Goal: Task Accomplishment & Management: Complete application form

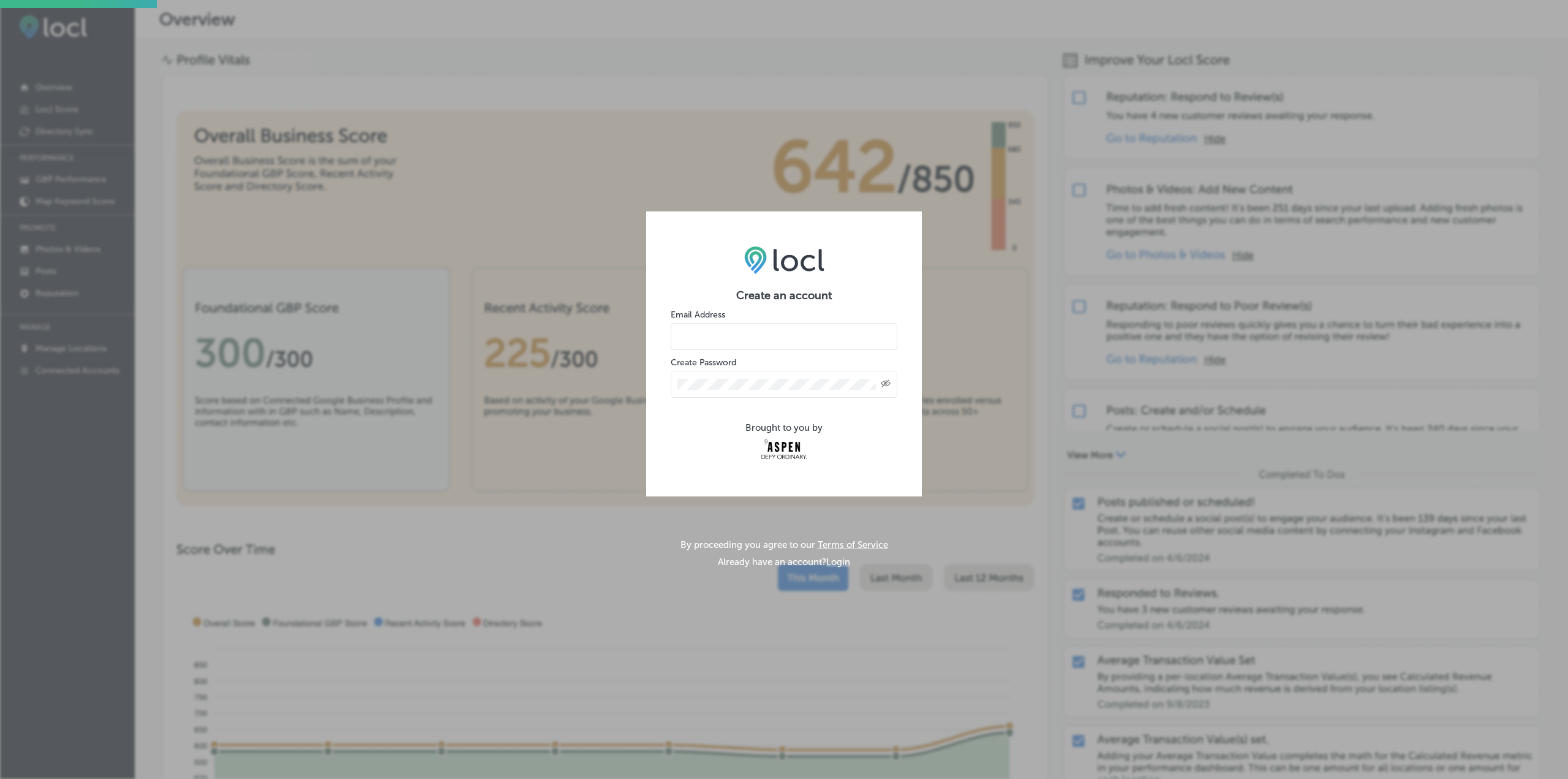
click at [762, 339] on input "email" at bounding box center [784, 336] width 227 height 27
type input "kd@kristindittmar.com"
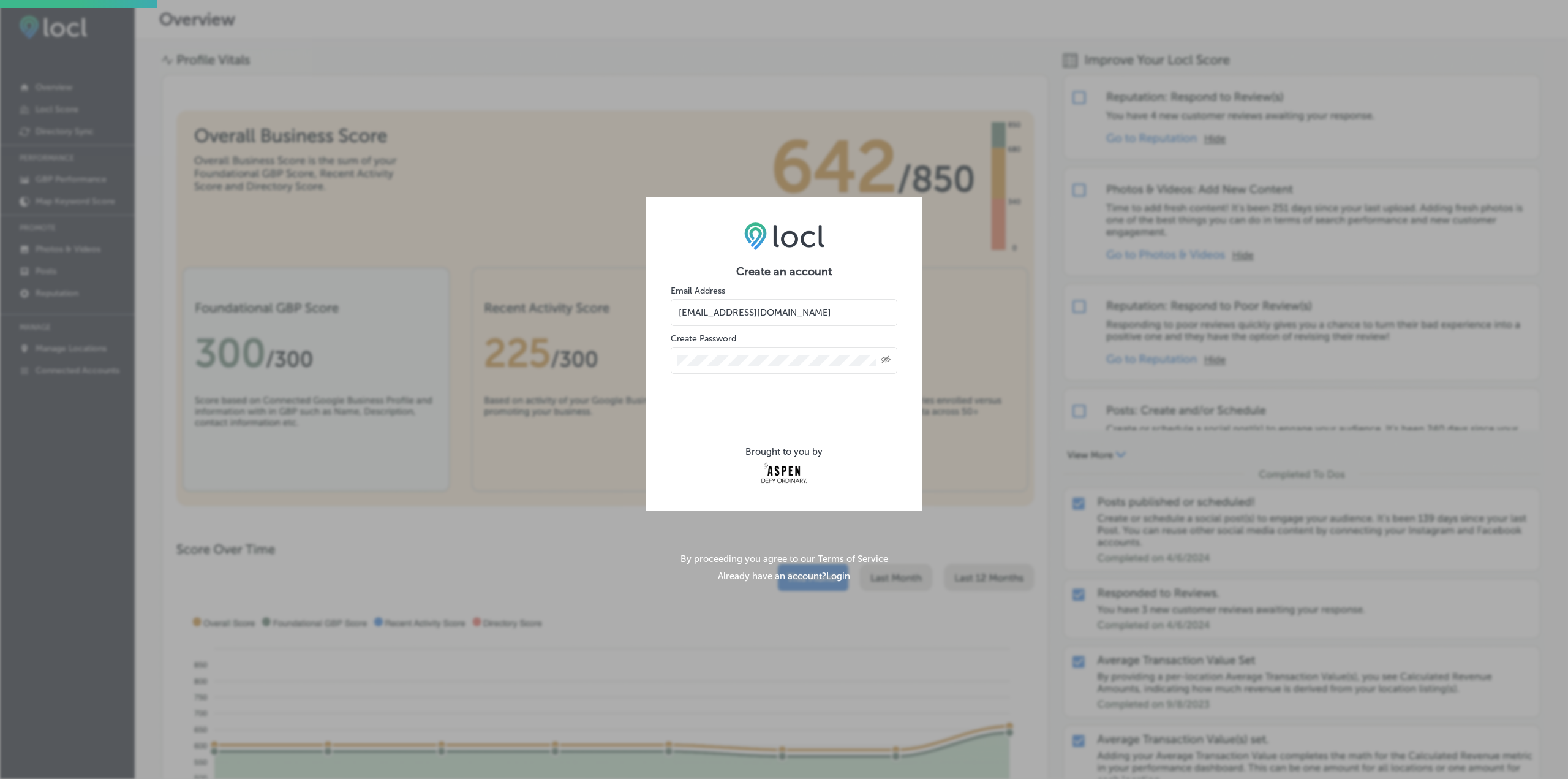
click at [884, 360] on icon "Created with Sketch." at bounding box center [886, 360] width 10 height 8
click at [884, 360] on icon "Toggle password visibility" at bounding box center [886, 360] width 10 height 10
click at [865, 319] on input "kd@kristindittmar.com" at bounding box center [784, 312] width 227 height 27
click at [755, 472] on div "Brought to you by" at bounding box center [784, 466] width 227 height 40
drag, startPoint x: 726, startPoint y: 355, endPoint x: 634, endPoint y: 353, distance: 92.0
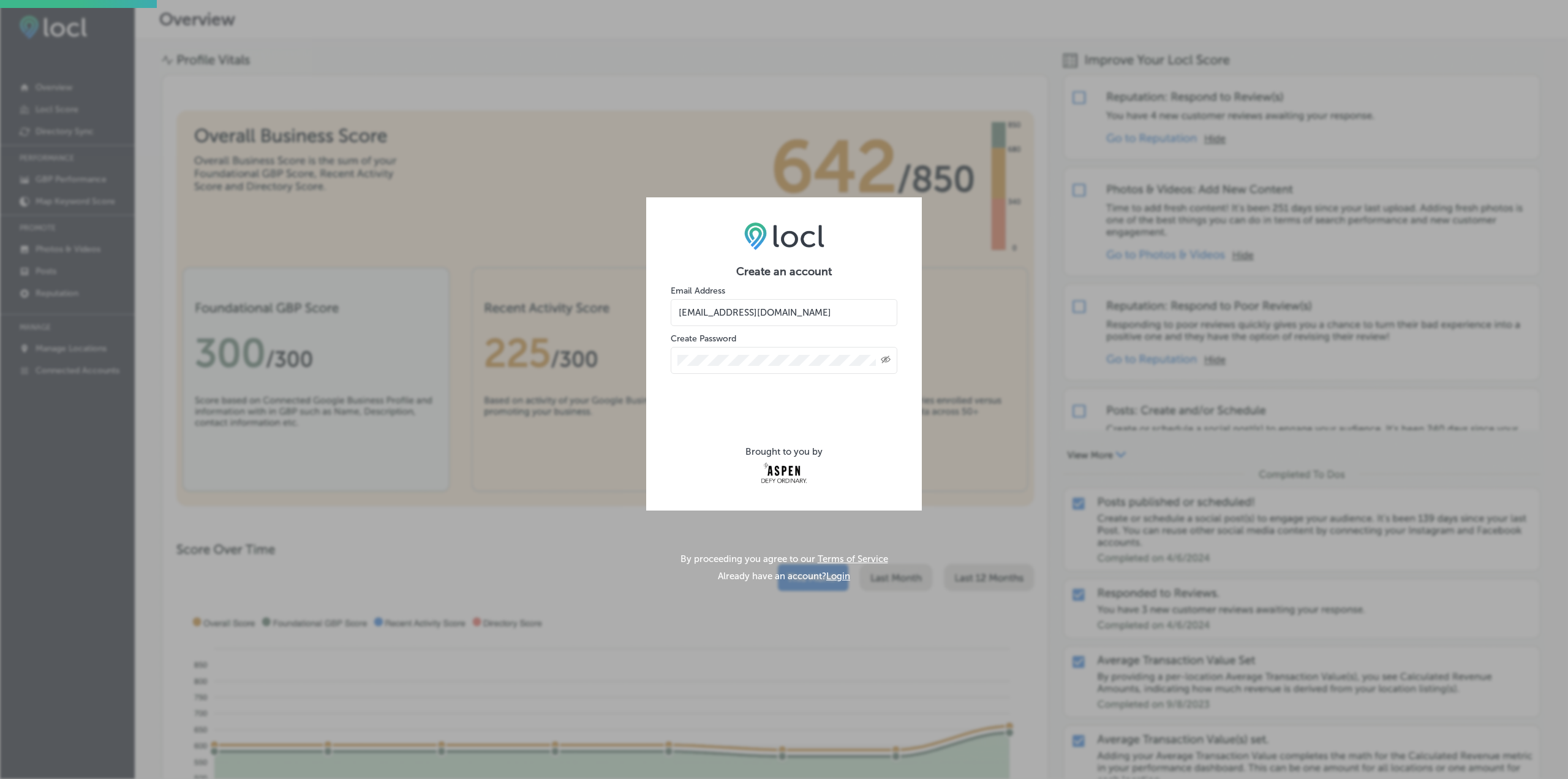
click at [634, 353] on div "Create an account Email Address kd@kristindittmar.com Create Password Created w…" at bounding box center [784, 390] width 1568 height 779
click at [640, 357] on div "Create an account Email Address kd@kristindittmar.com Create Password Created w…" at bounding box center [784, 390] width 1568 height 779
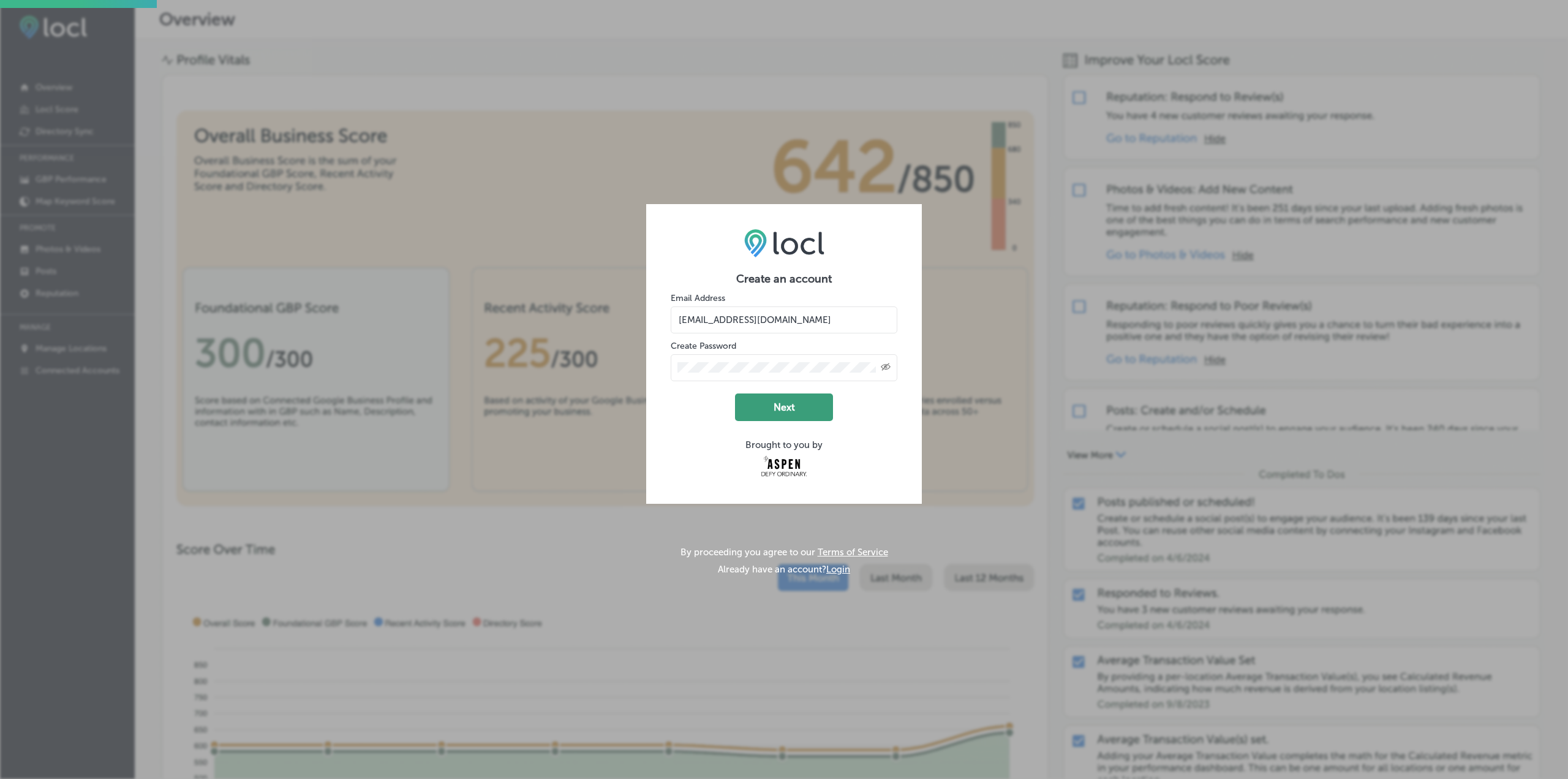
click at [787, 410] on button "Next" at bounding box center [784, 407] width 98 height 28
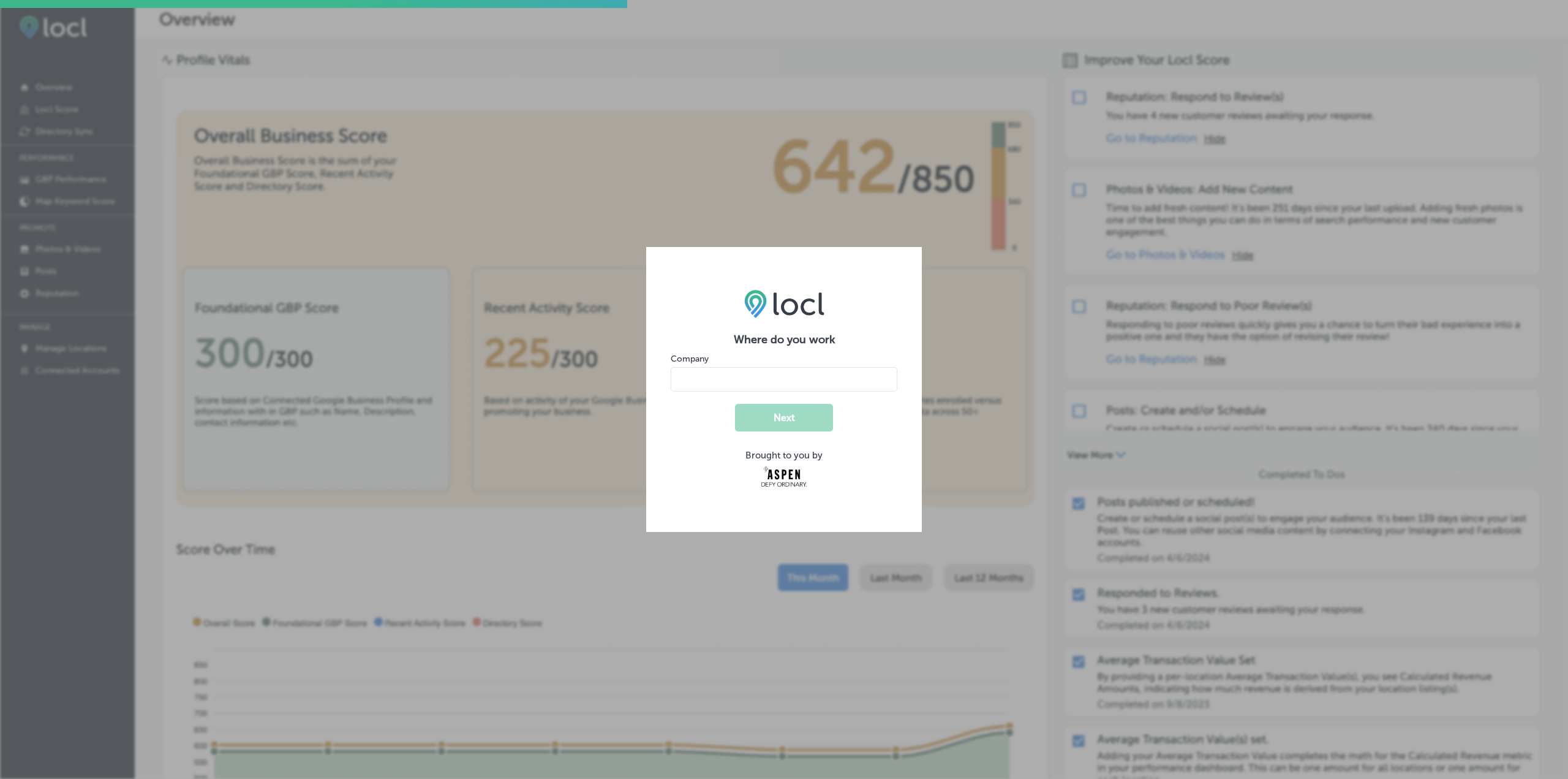
click at [780, 387] on input "name" at bounding box center [784, 380] width 227 height 25
type input "[PERSON_NAME] Design"
click at [784, 419] on button "Next" at bounding box center [784, 417] width 98 height 28
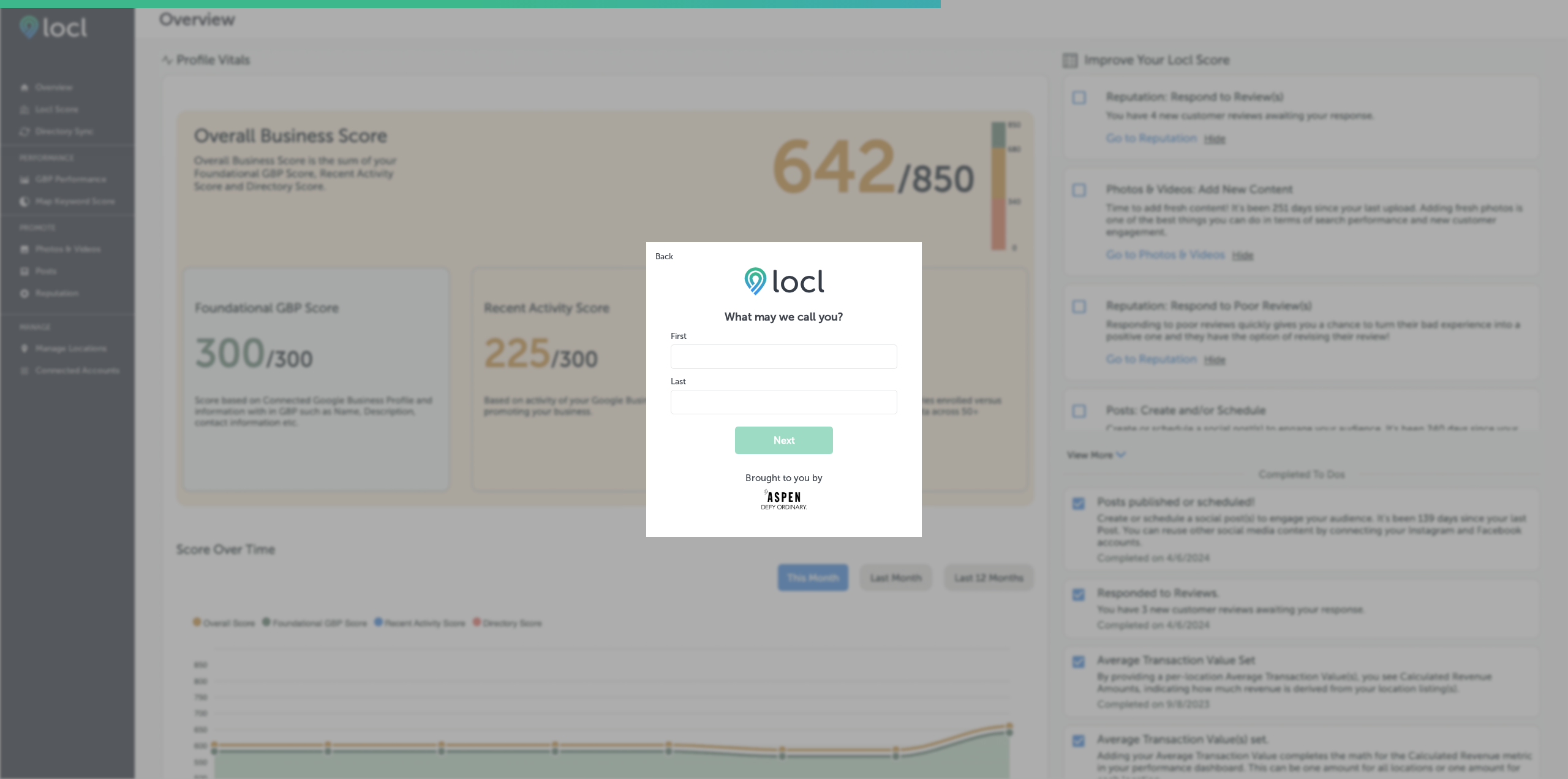
click at [729, 358] on input "name" at bounding box center [784, 357] width 227 height 25
click at [732, 358] on input "name" at bounding box center [784, 357] width 227 height 25
type input "Kristin"
type input "Doremus"
click at [762, 435] on button "Next" at bounding box center [784, 440] width 98 height 28
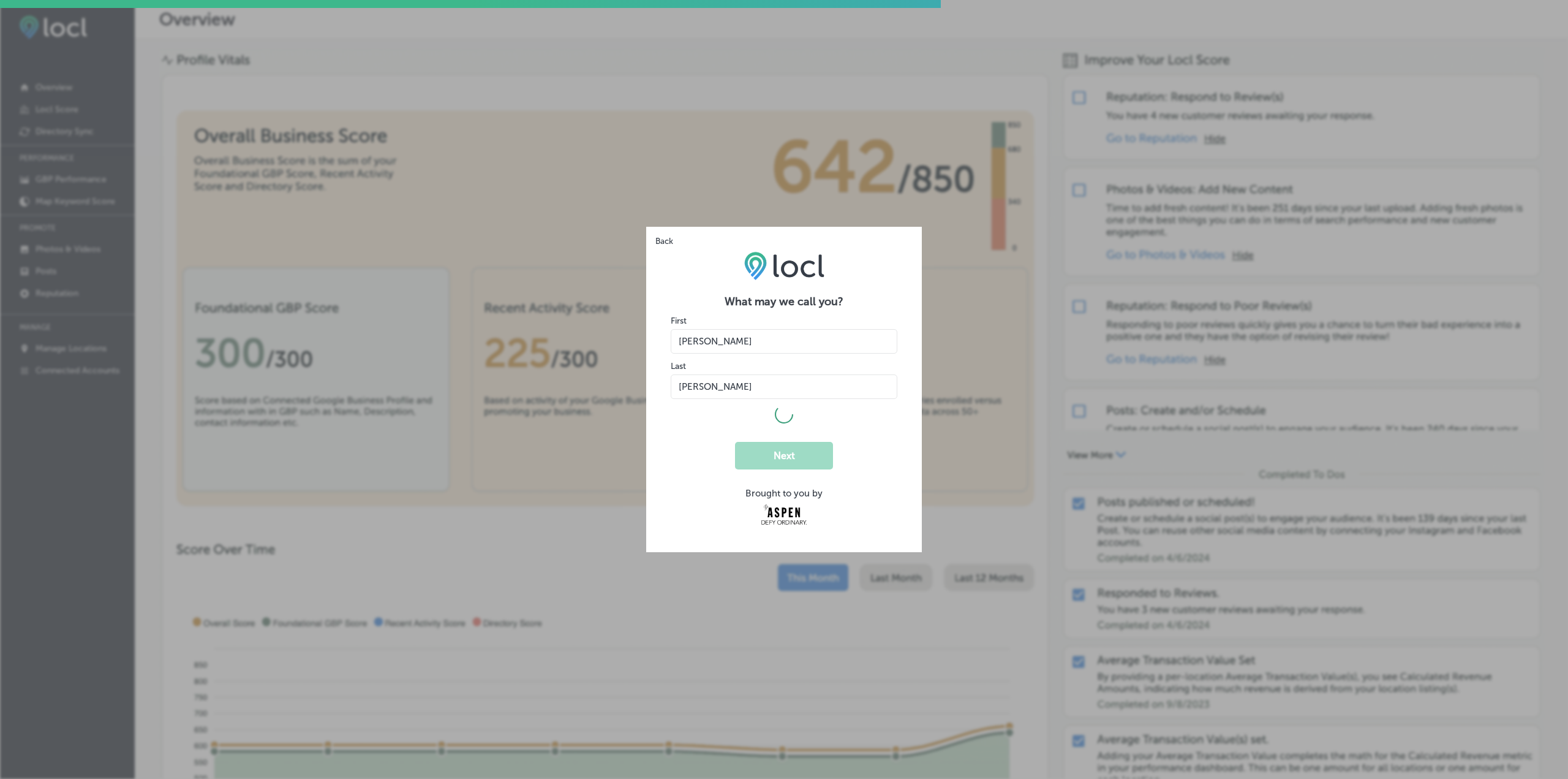
select select "US"
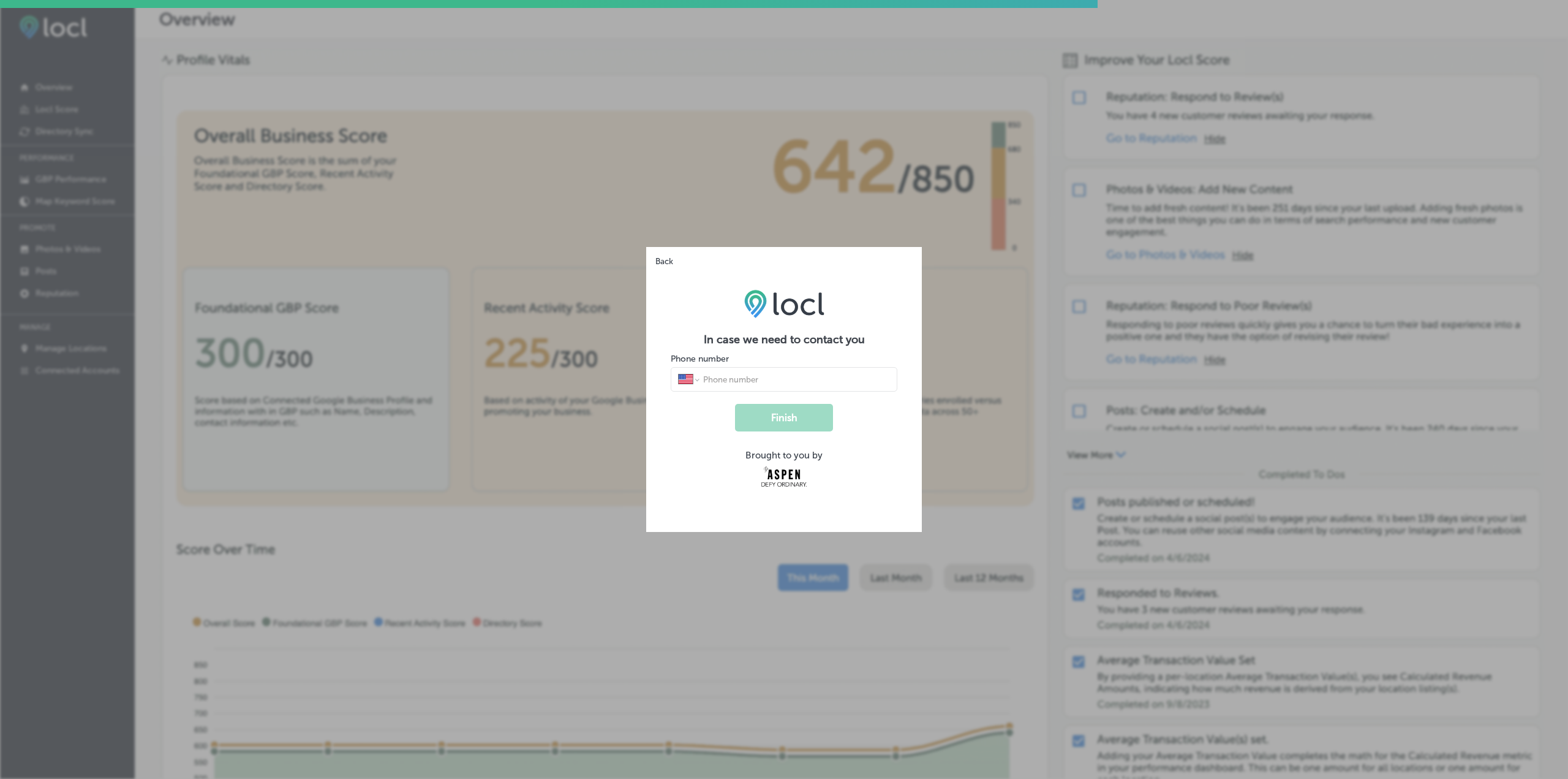
click at [723, 385] on input "tel" at bounding box center [795, 379] width 188 height 11
type input "1 (970) 300-4688"
click at [792, 411] on button "Finish" at bounding box center [784, 417] width 98 height 28
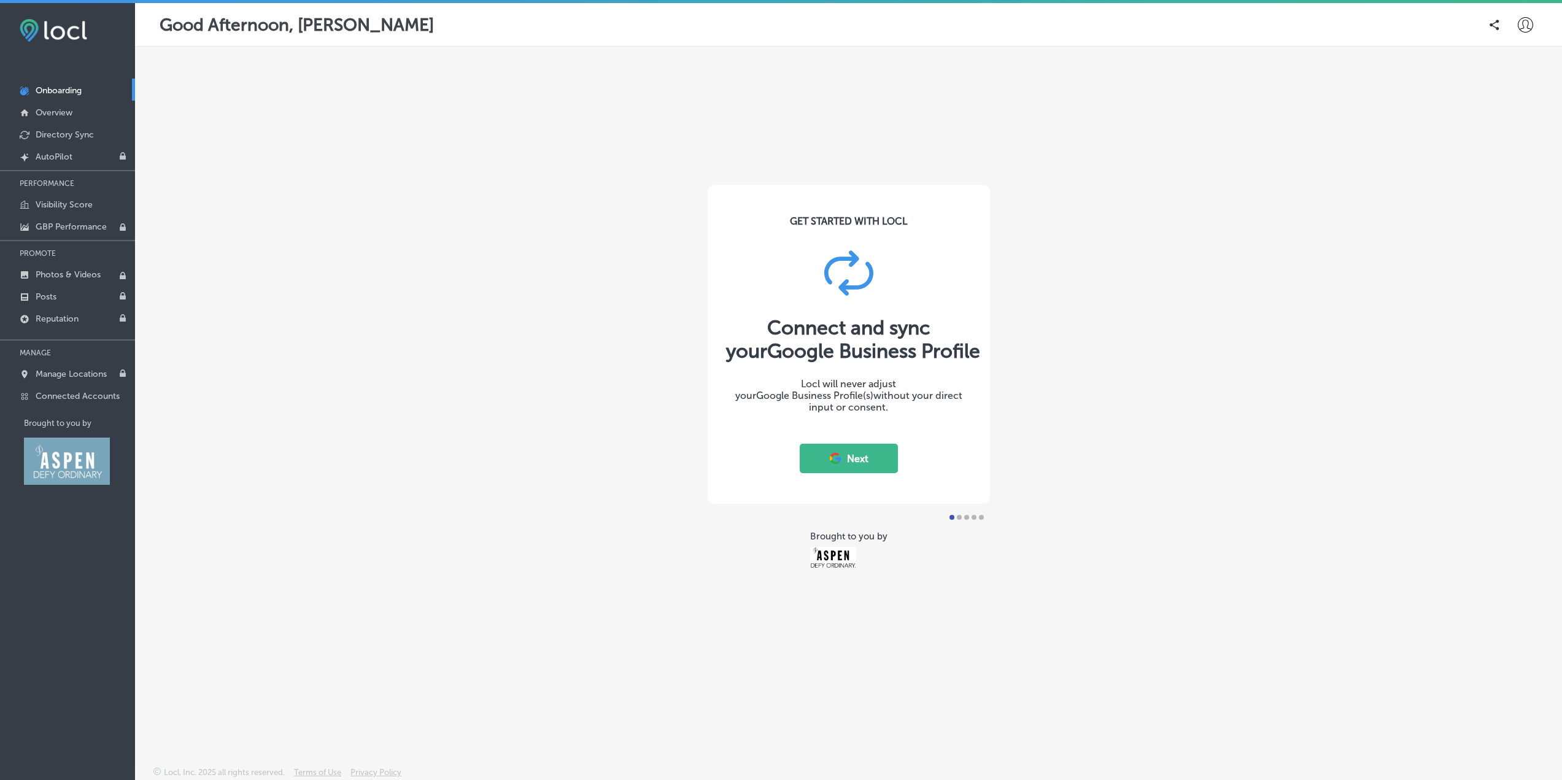
click at [865, 456] on button "Next" at bounding box center [849, 458] width 98 height 29
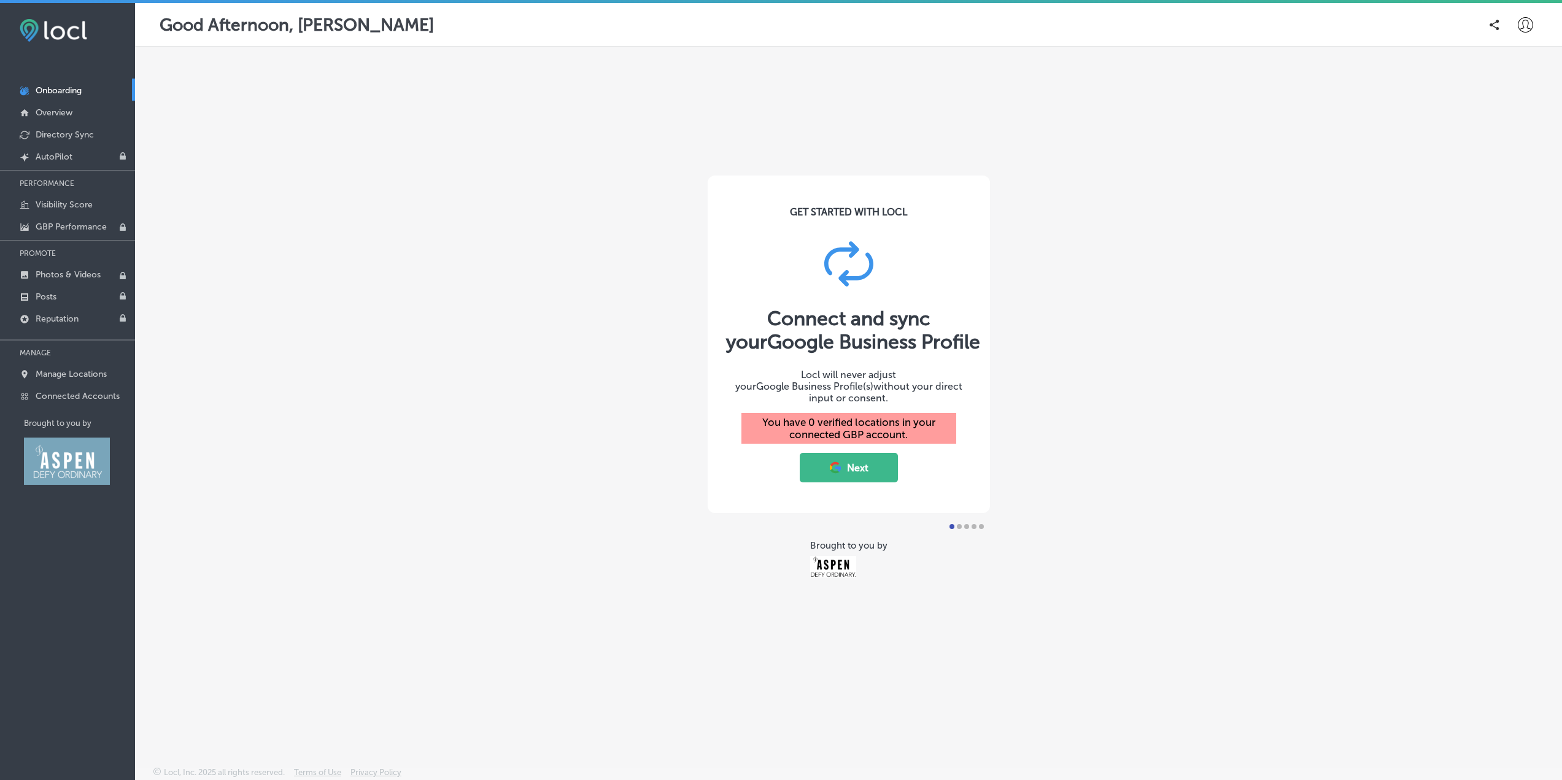
click at [856, 467] on button "Next" at bounding box center [849, 467] width 98 height 29
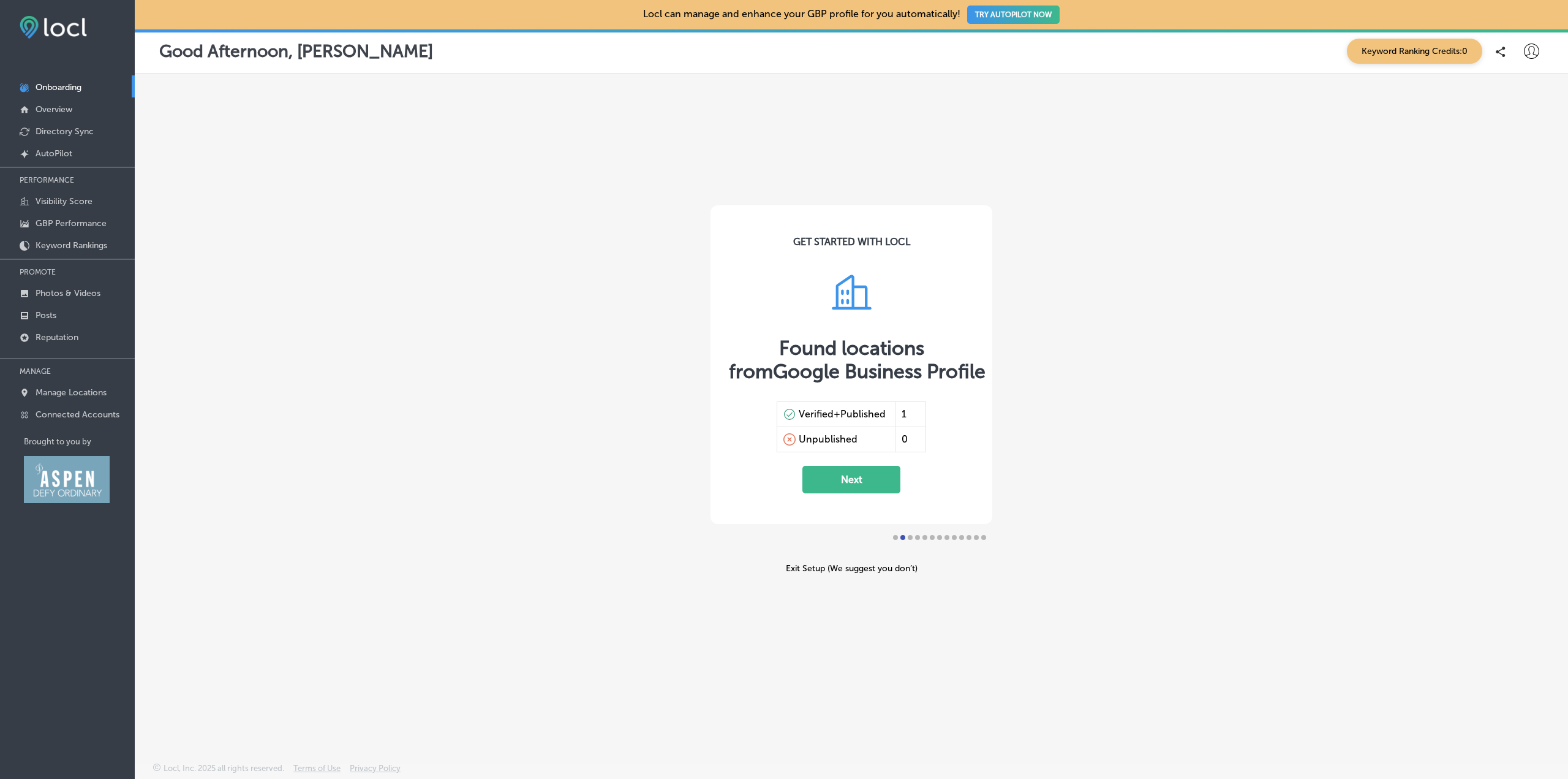
click at [854, 480] on button "Next" at bounding box center [851, 479] width 98 height 28
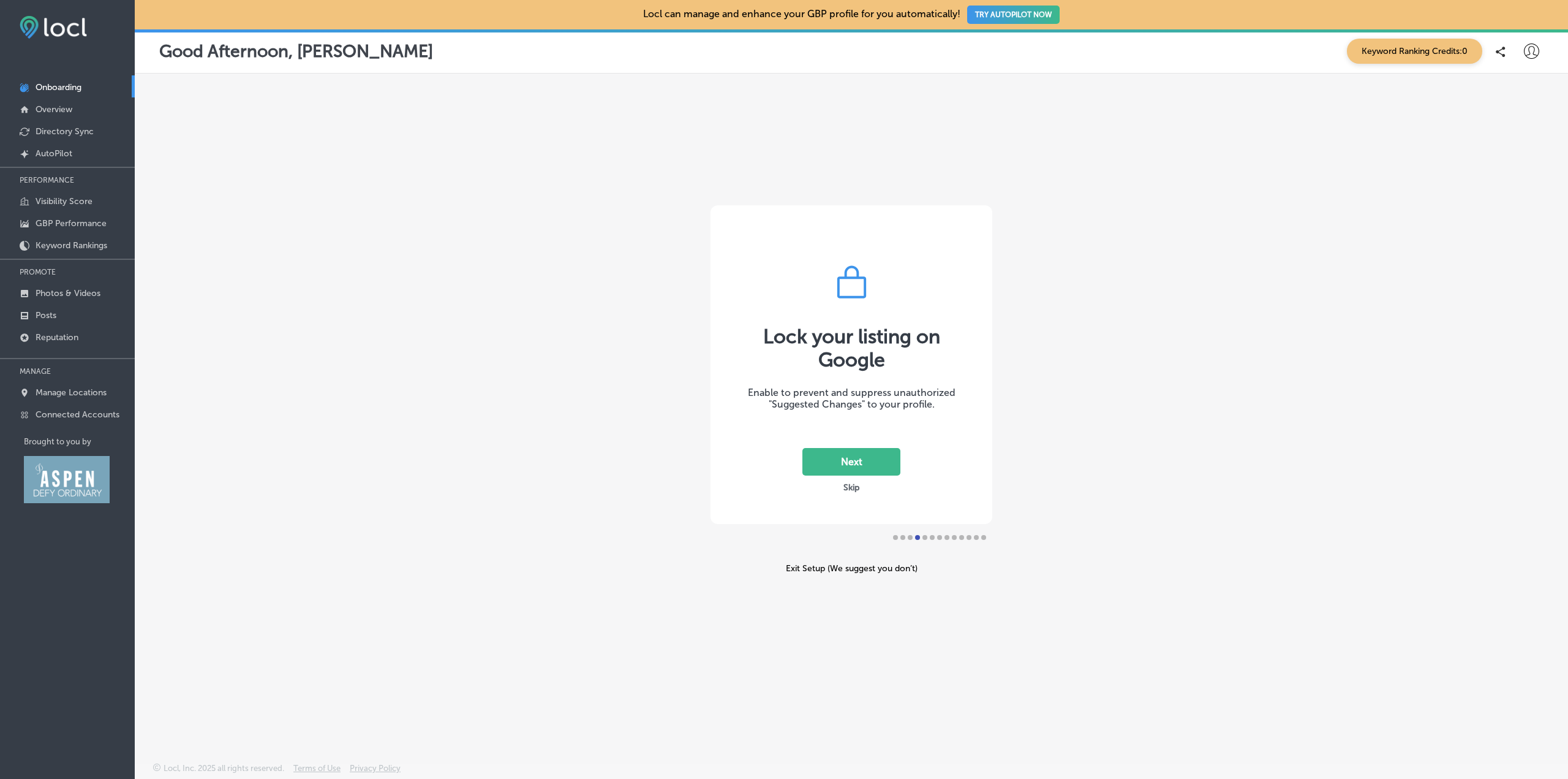
click at [844, 450] on button "Next" at bounding box center [851, 462] width 98 height 28
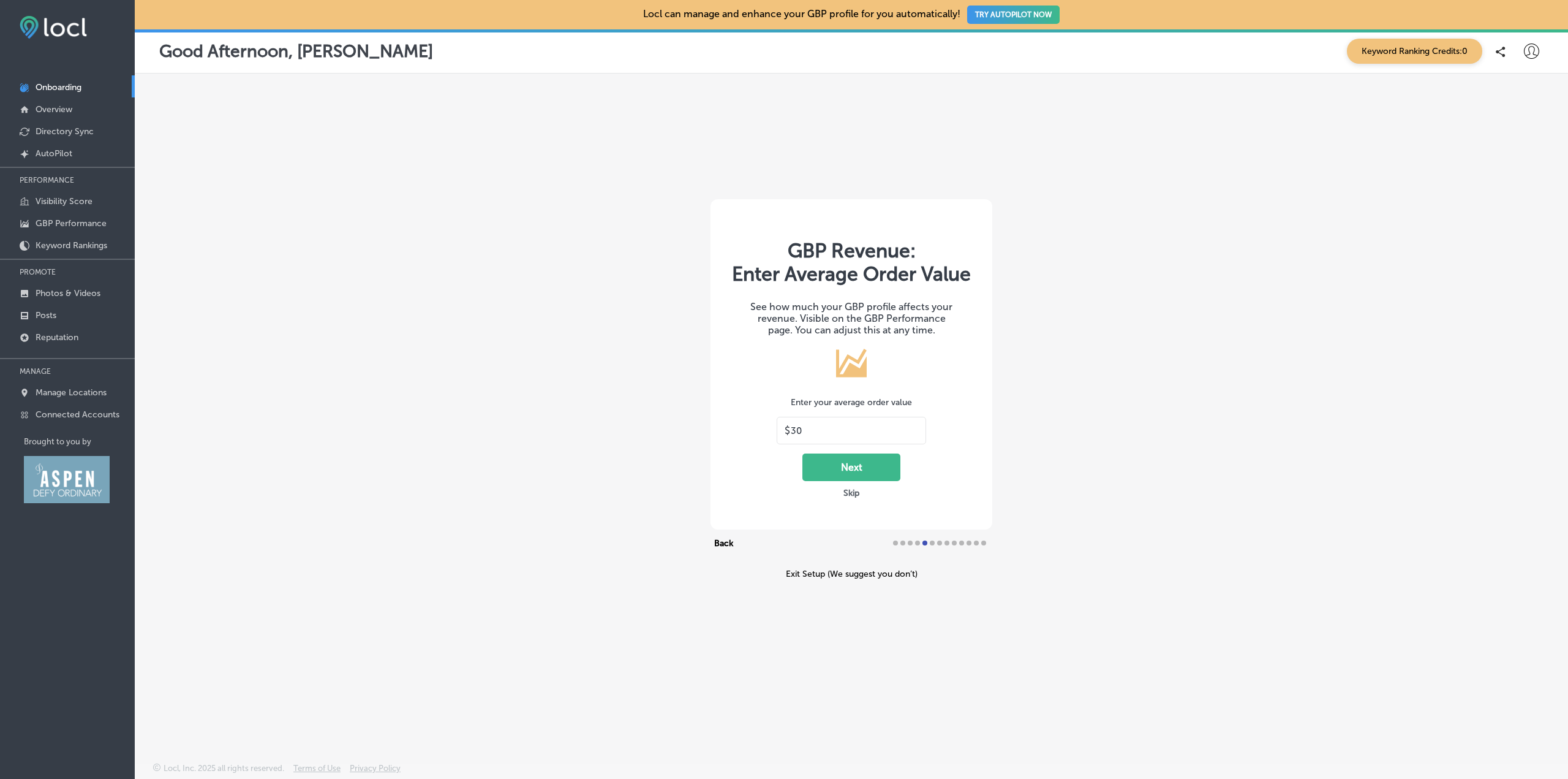
drag, startPoint x: 804, startPoint y: 429, endPoint x: 787, endPoint y: 429, distance: 17.0
click at [787, 429] on div "$ 30" at bounding box center [851, 430] width 150 height 28
type input "100"
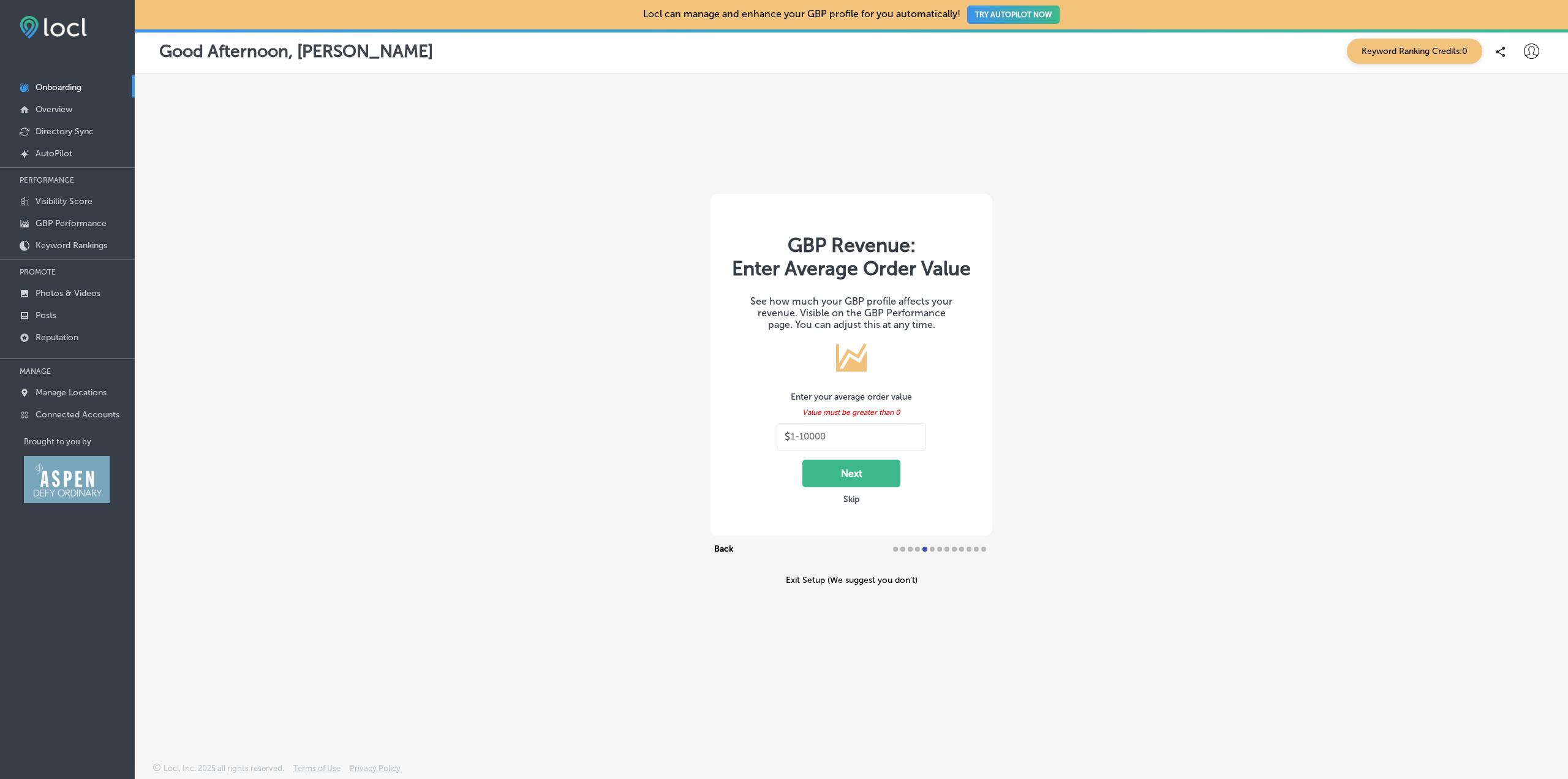
click at [837, 438] on input "text" at bounding box center [854, 435] width 128 height 11
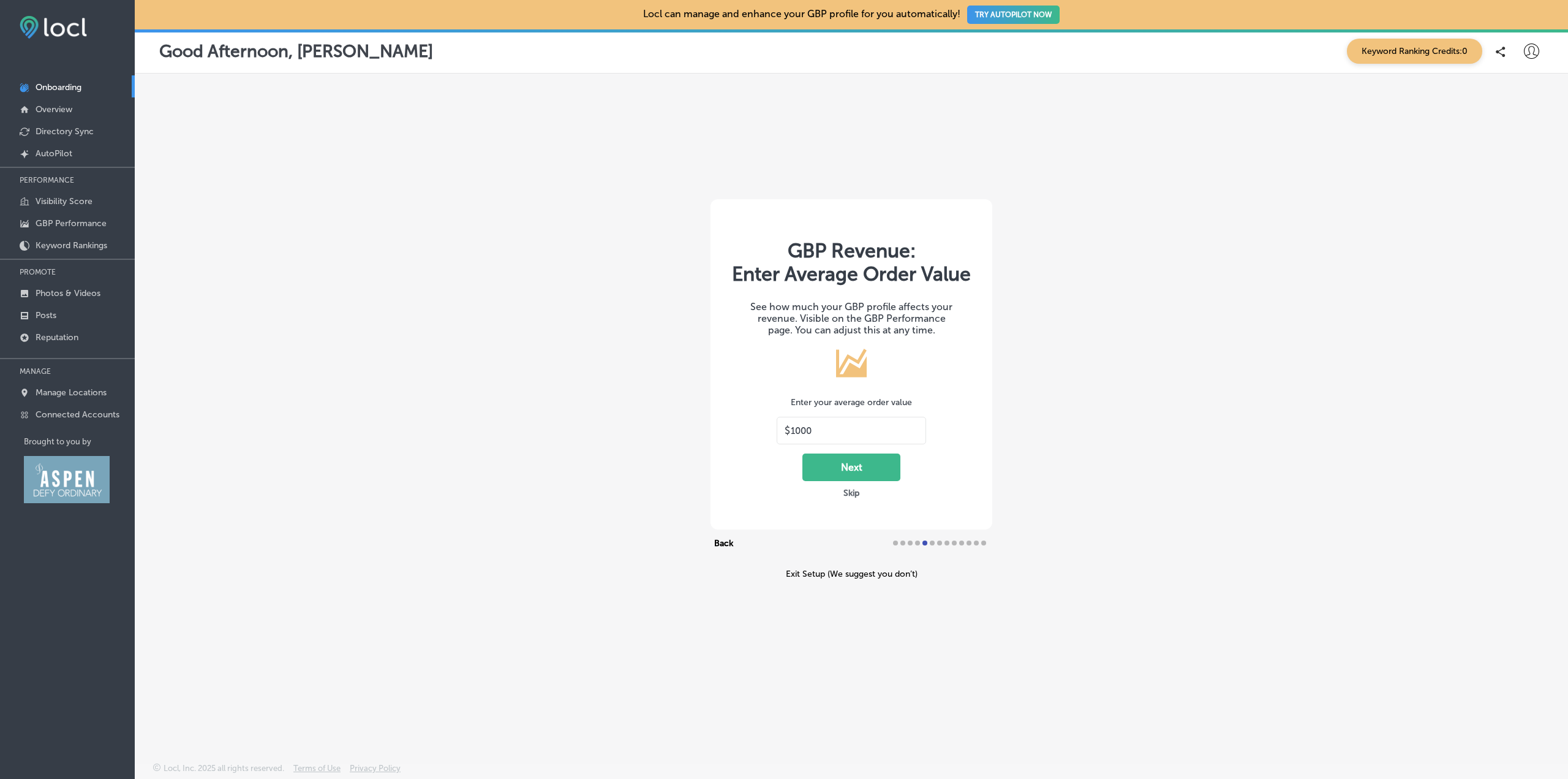
type input "10000"
click at [859, 483] on div "Next Skip" at bounding box center [851, 475] width 98 height 45
click at [867, 472] on button "Next" at bounding box center [851, 467] width 98 height 28
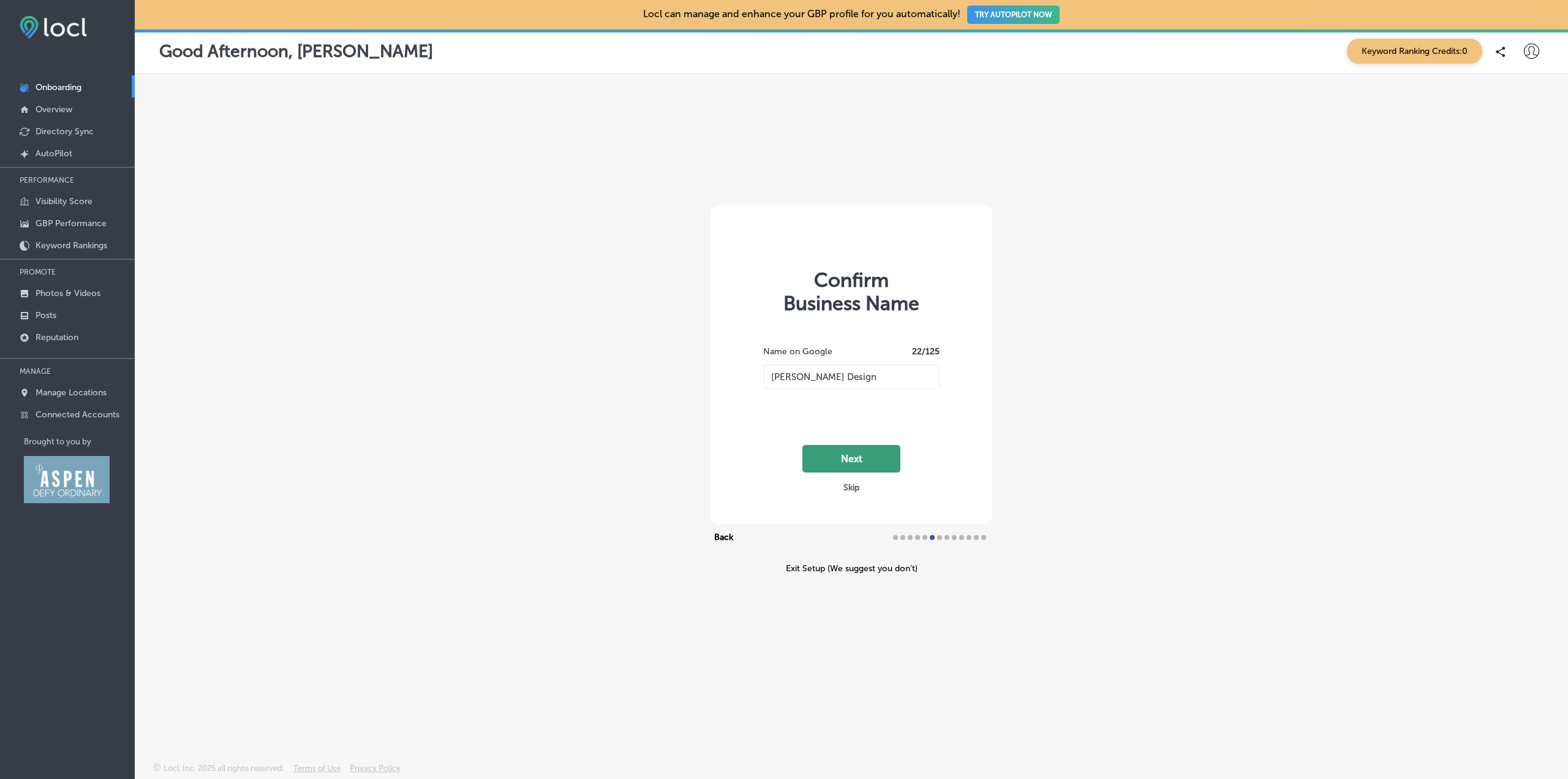
click at [864, 453] on button "Next" at bounding box center [851, 459] width 98 height 28
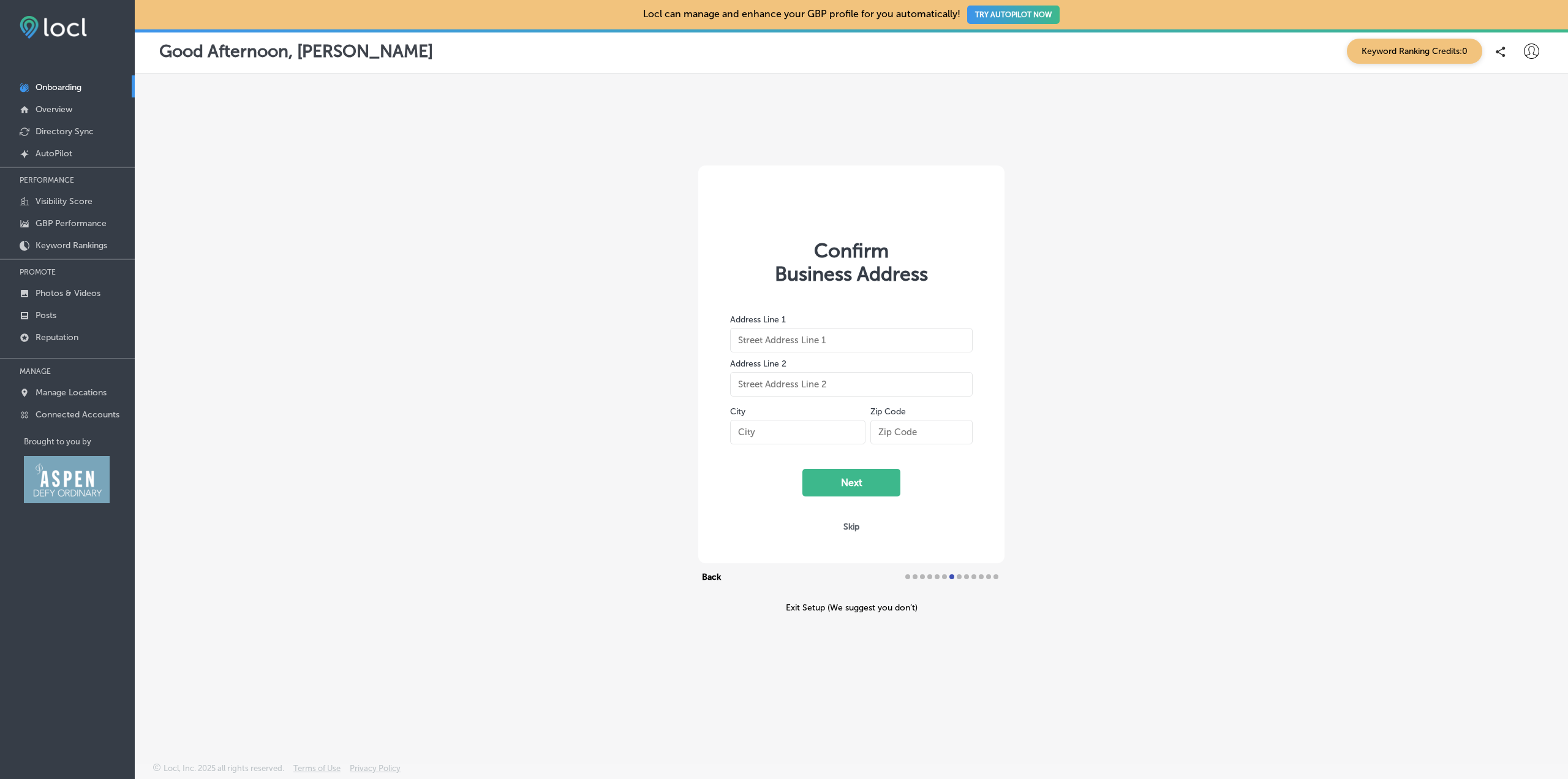
type input "[STREET_ADDRESS]"
type input "Aspen"
type input "81611"
click at [858, 484] on button "Next" at bounding box center [851, 482] width 98 height 28
select select "US"
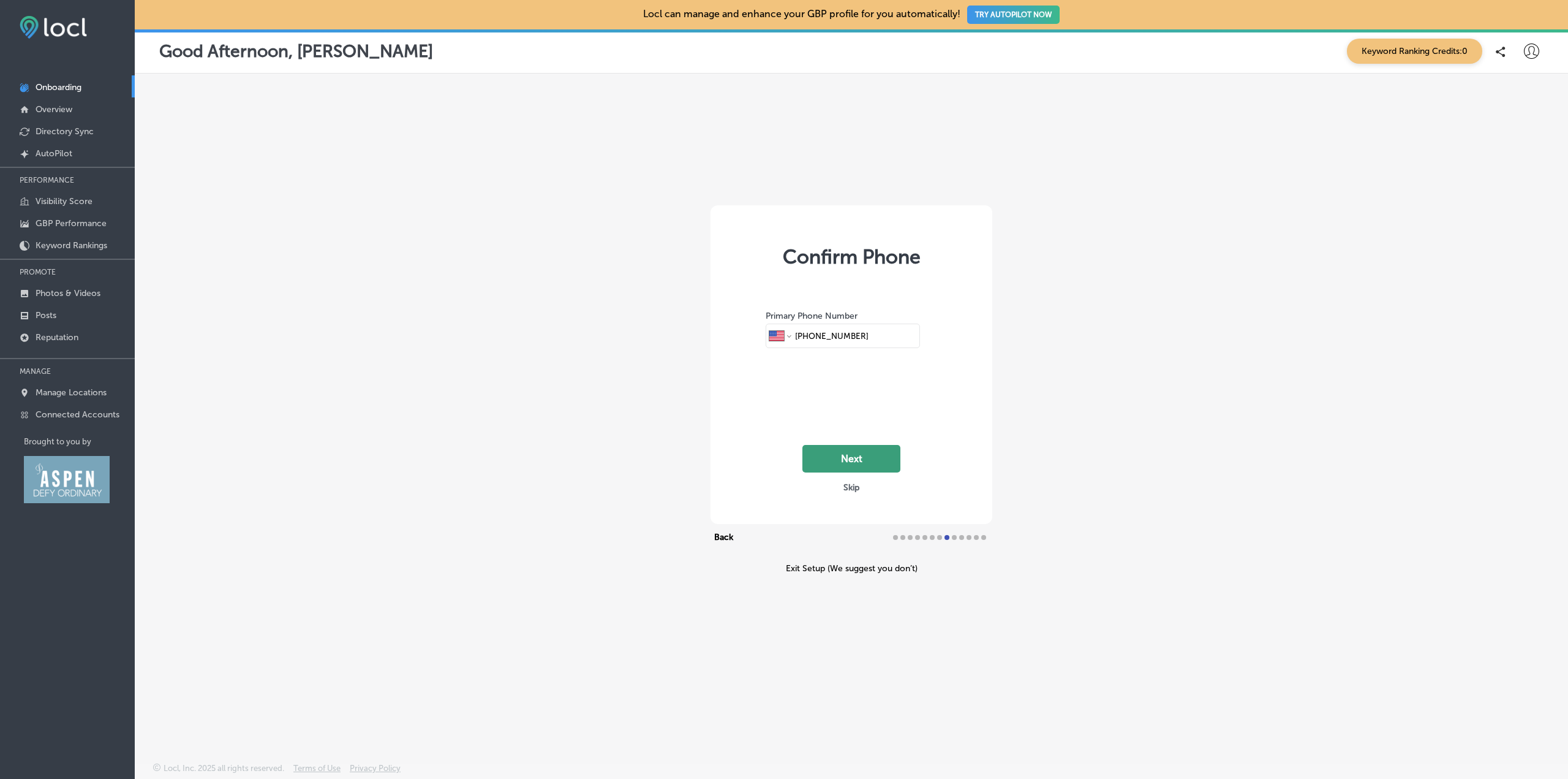
click at [862, 456] on button "Next" at bounding box center [851, 459] width 98 height 28
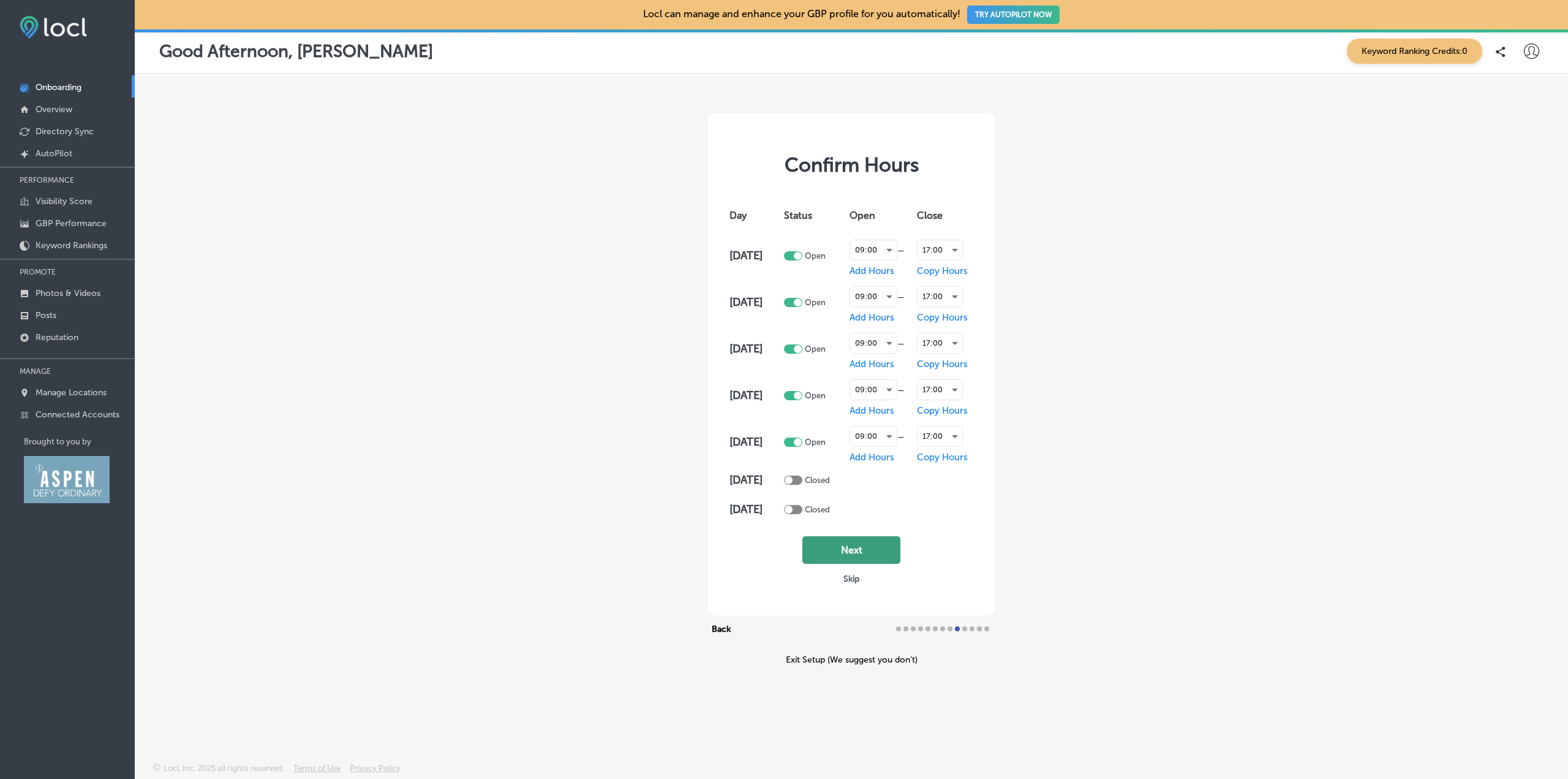
click at [838, 552] on button "Next" at bounding box center [851, 550] width 98 height 28
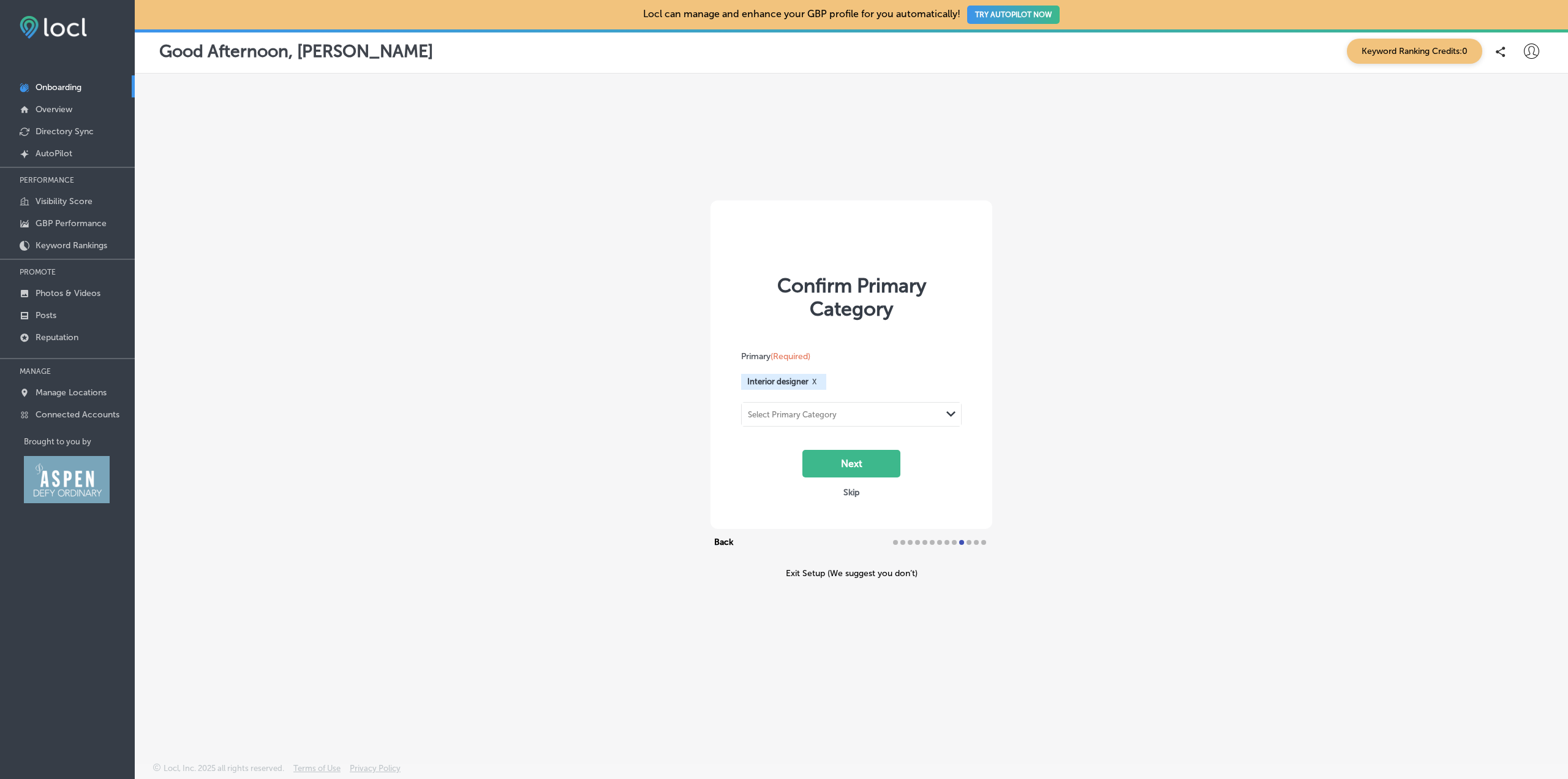
click at [922, 417] on div "Select Primary Category Path Created with Sketch." at bounding box center [851, 413] width 220 height 23
click at [922, 419] on div "Select Primary Category" at bounding box center [841, 413] width 200 height 17
click at [954, 414] on icon "Path Created with Sketch." at bounding box center [950, 414] width 9 height 6
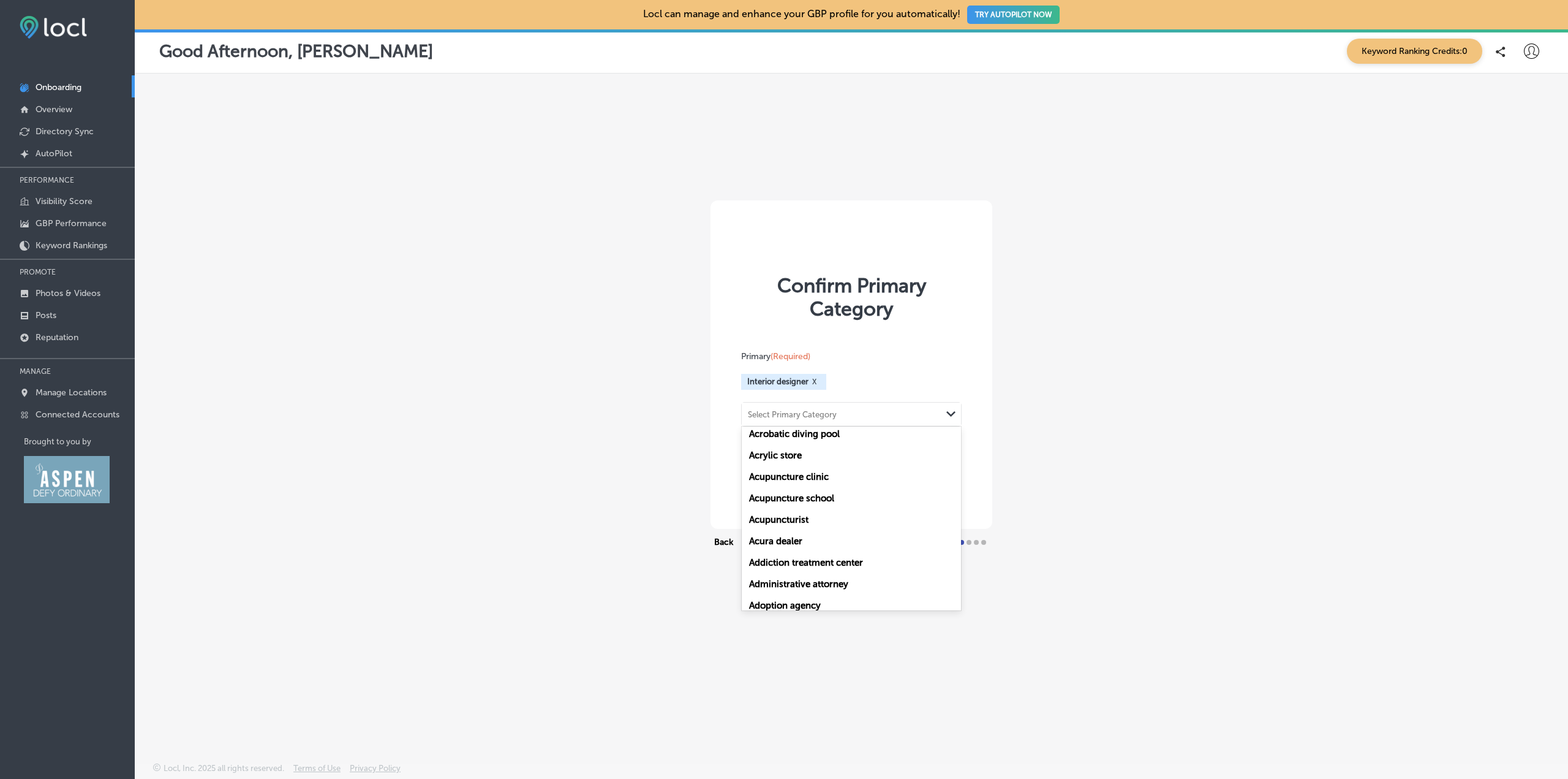
scroll to position [613, 0]
type input "i"
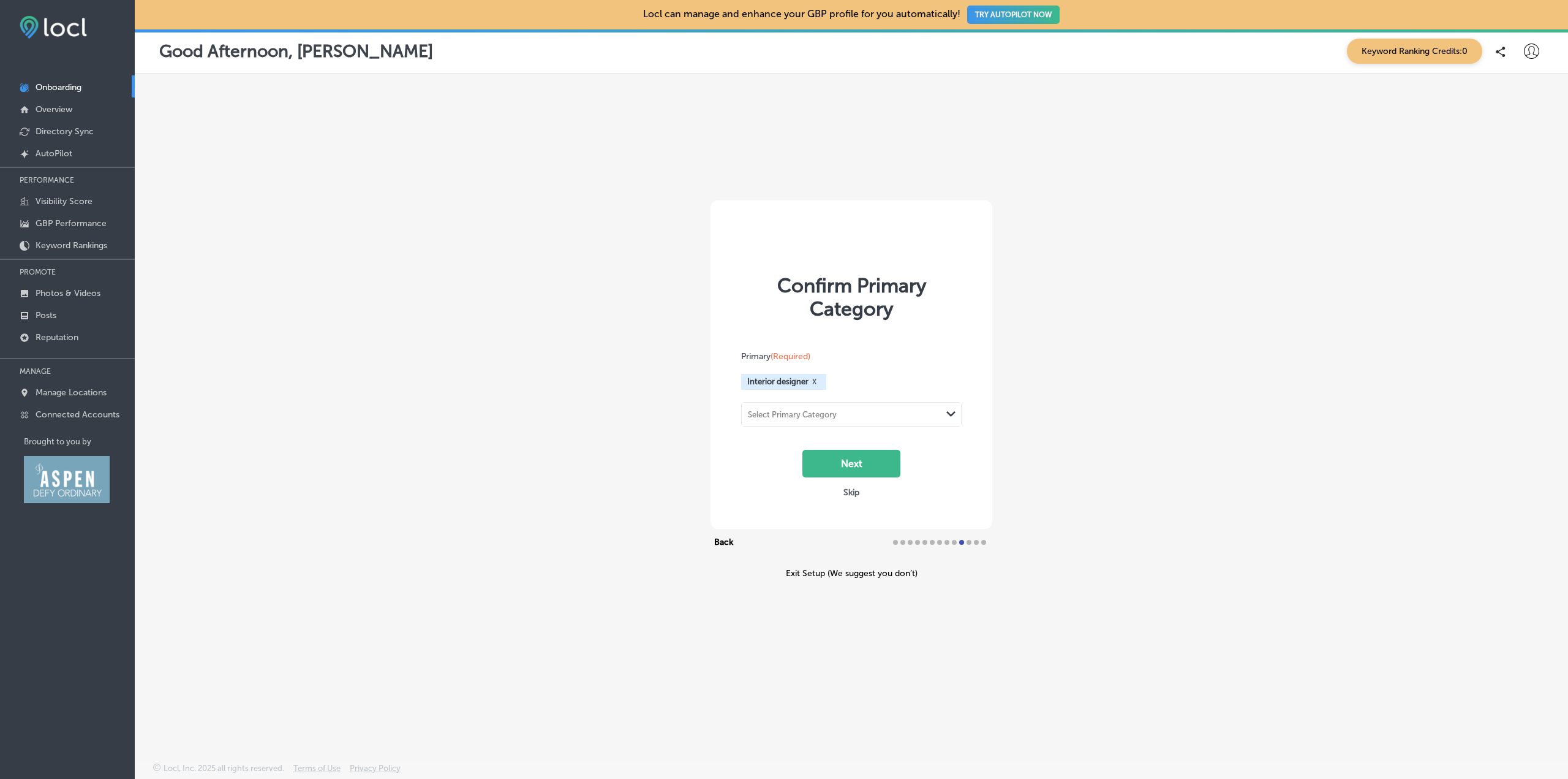
click at [1079, 506] on div "Confirm Primary Category Primary (Required) Interior designer X Select Primary …" at bounding box center [851, 390] width 1433 height 631
click at [871, 468] on button "Next" at bounding box center [851, 463] width 98 height 28
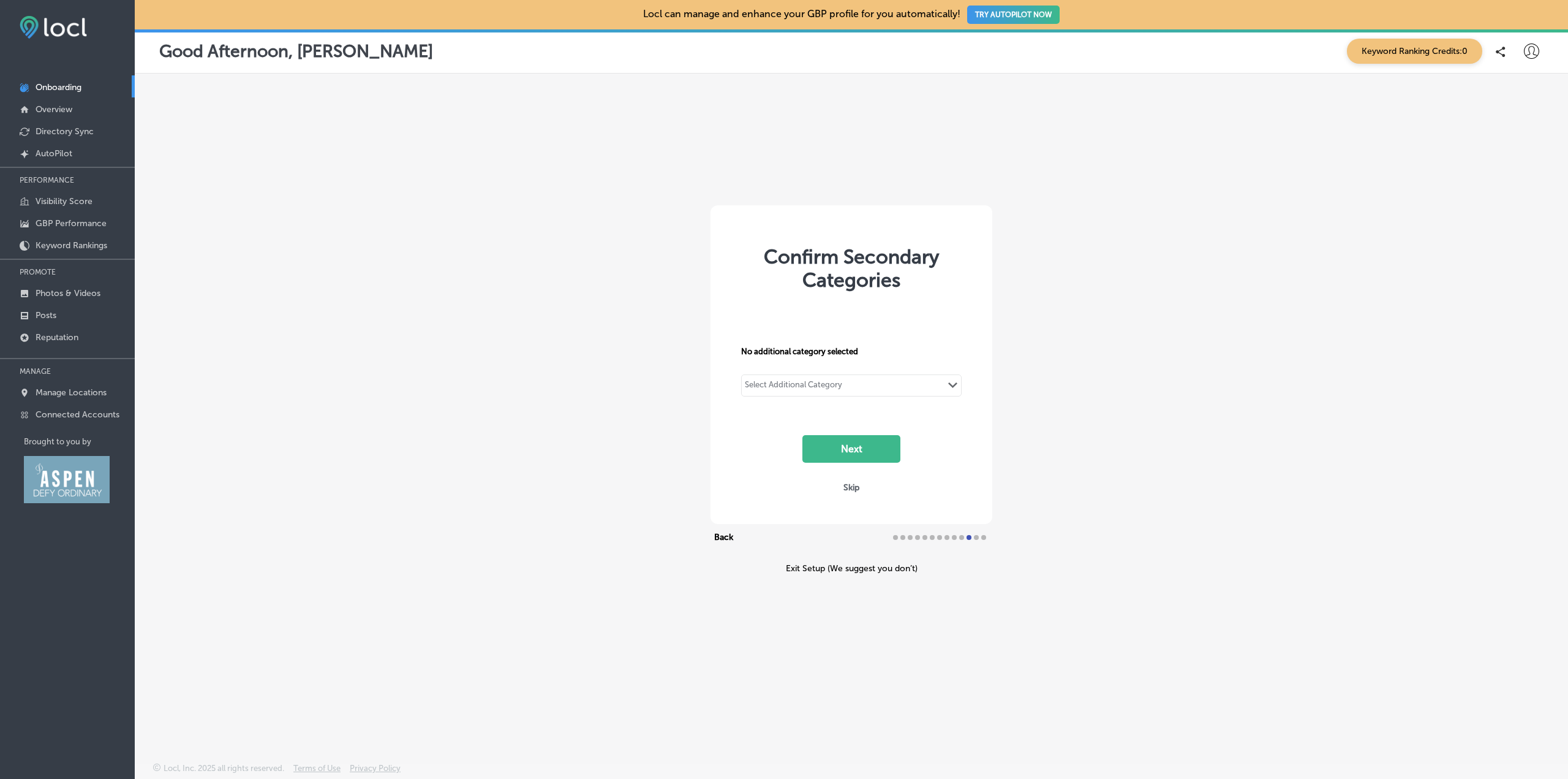
click at [812, 386] on div "Select Additional Category" at bounding box center [793, 387] width 98 height 14
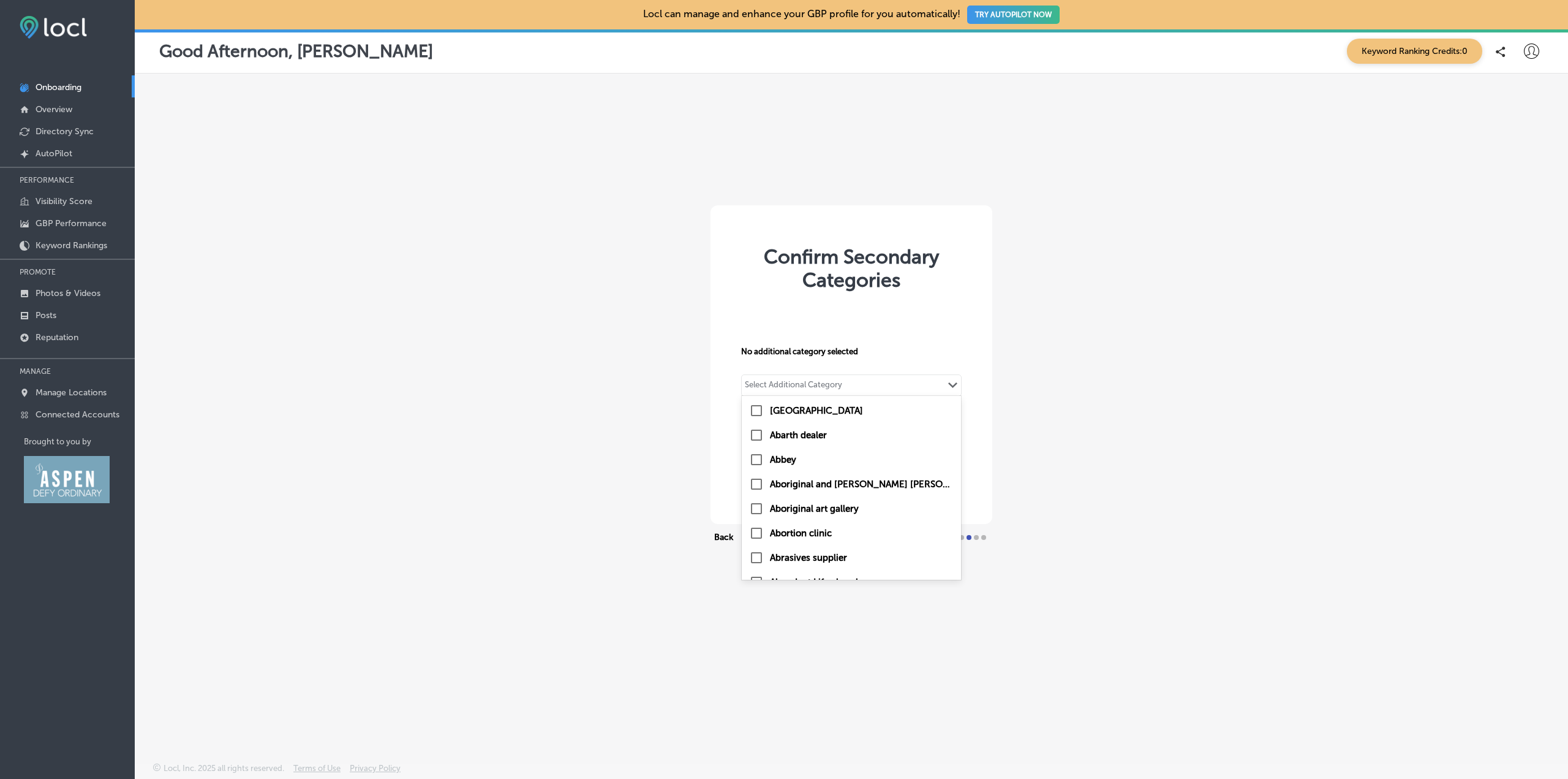
click at [1111, 394] on div "Confirm Secondary Categories No additional category selected option [GEOGRAPHIC…" at bounding box center [851, 390] width 1433 height 631
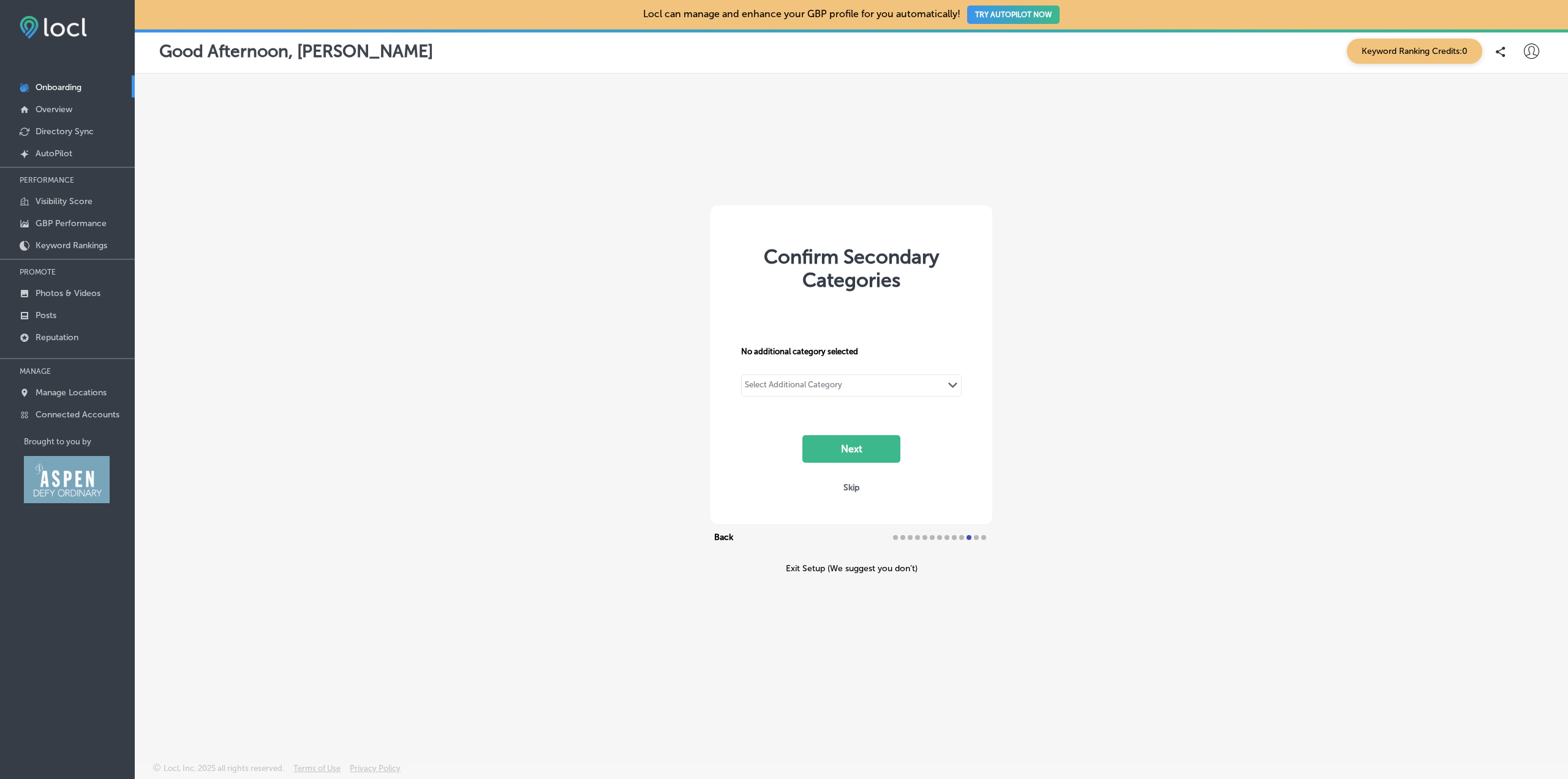
click at [841, 443] on button "Next" at bounding box center [851, 449] width 98 height 28
type textarea "Boutique Interior Design Firm"
click at [833, 423] on button "Next" at bounding box center [845, 423] width 98 height 28
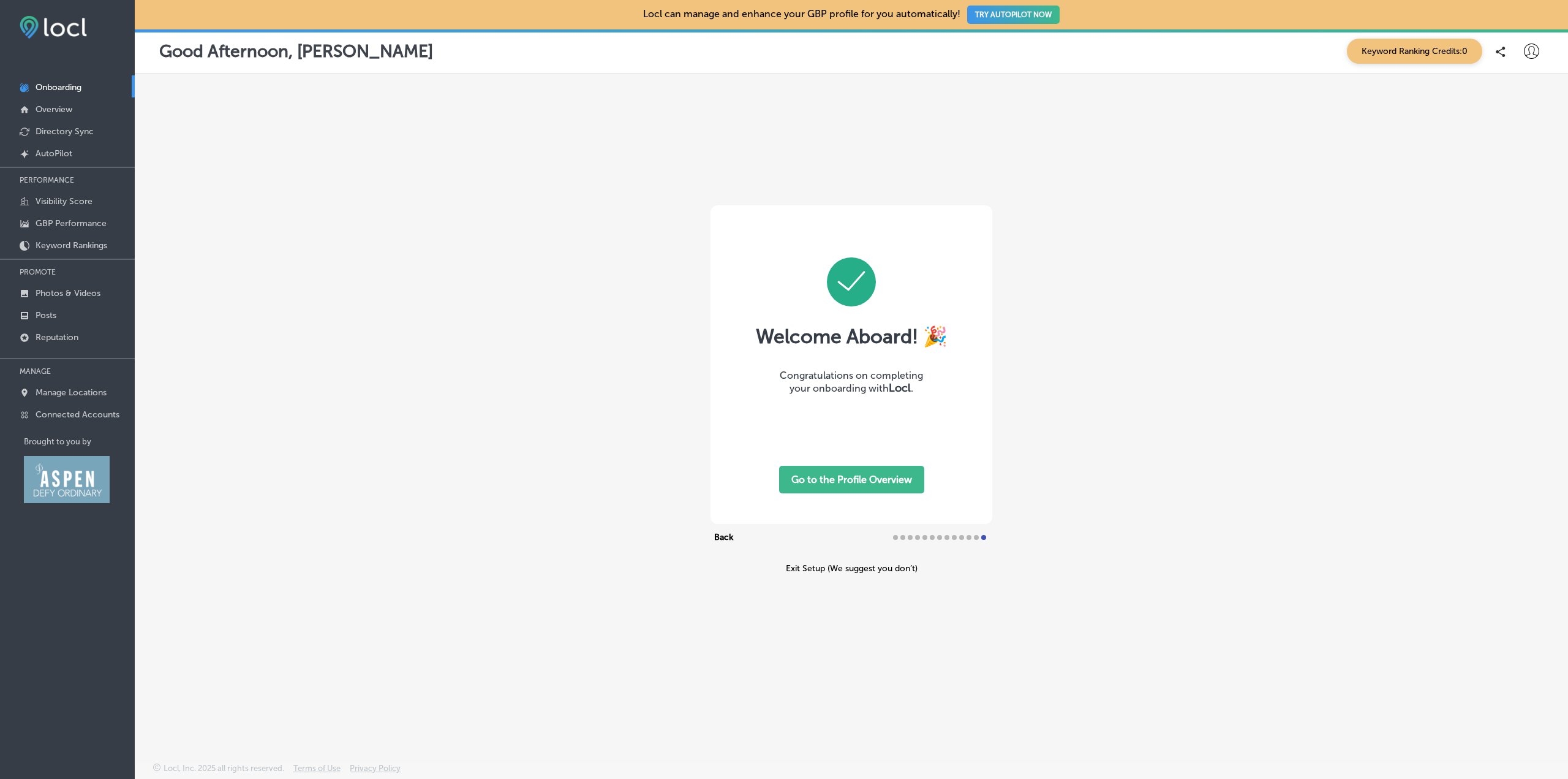
click at [800, 473] on button "Go to the Profile Overview" at bounding box center [851, 479] width 145 height 28
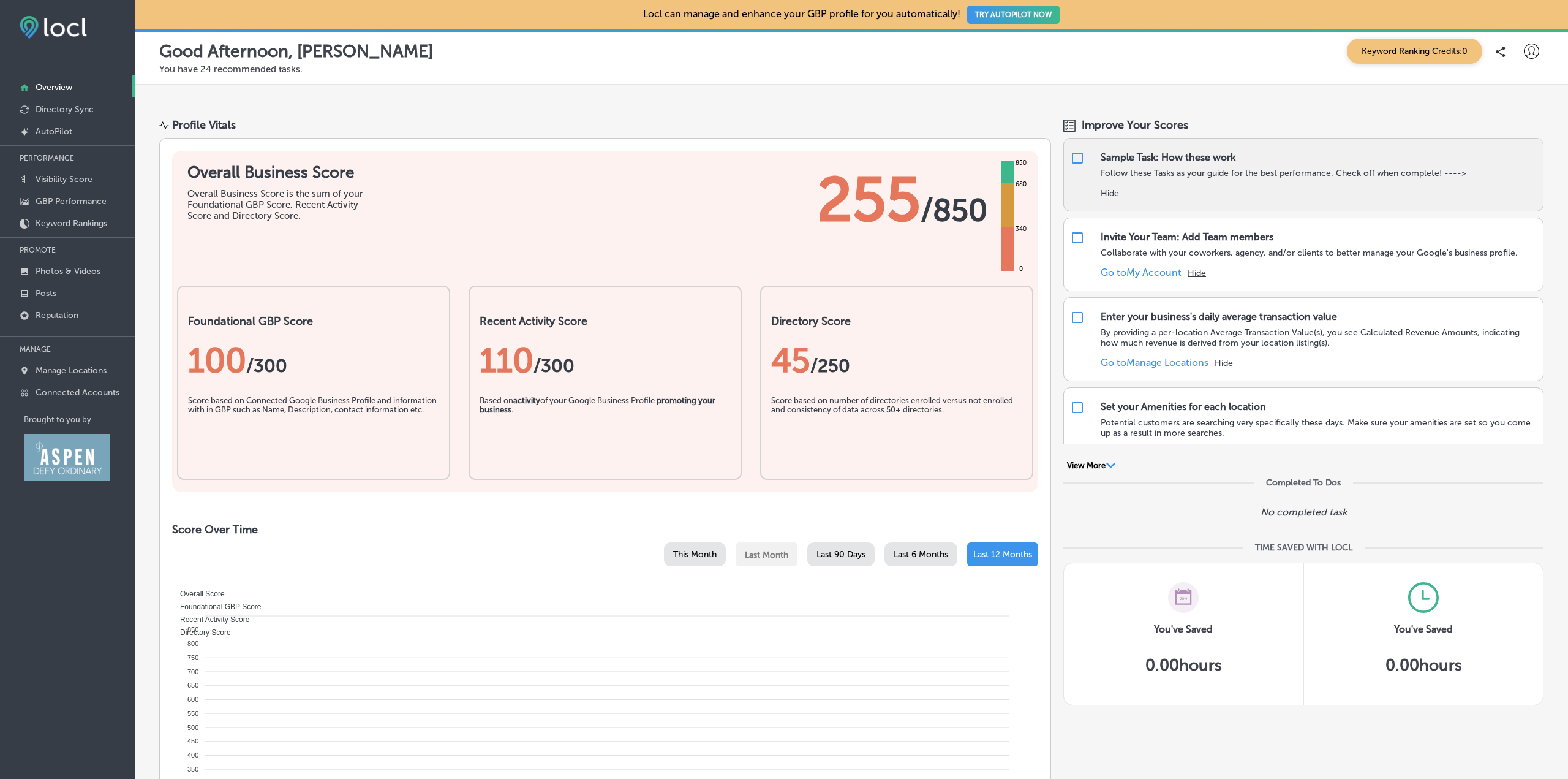
click at [1070, 161] on input "checkbox" at bounding box center [1077, 158] width 15 height 15
checkbox input "false"
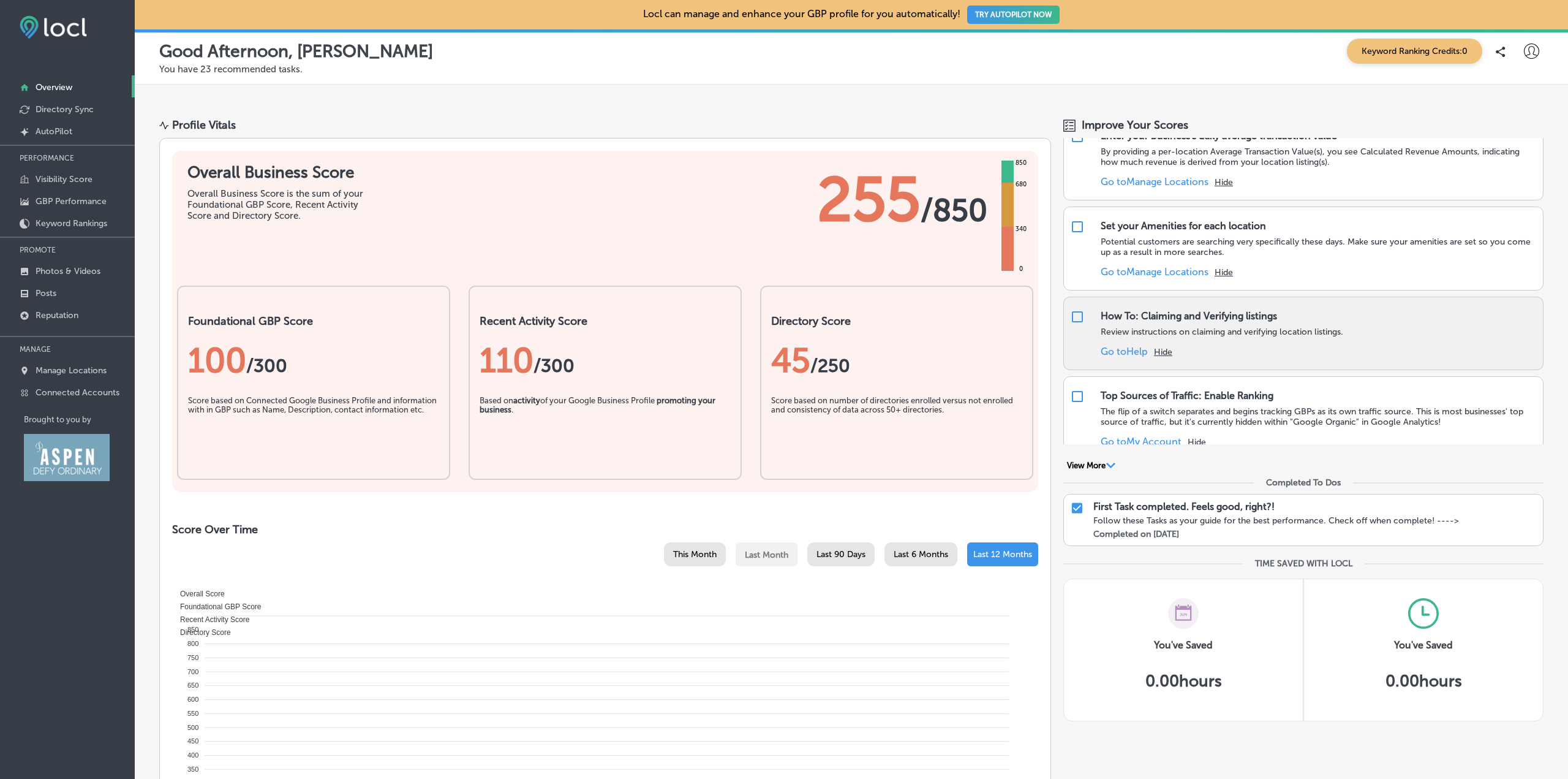
scroll to position [123, 0]
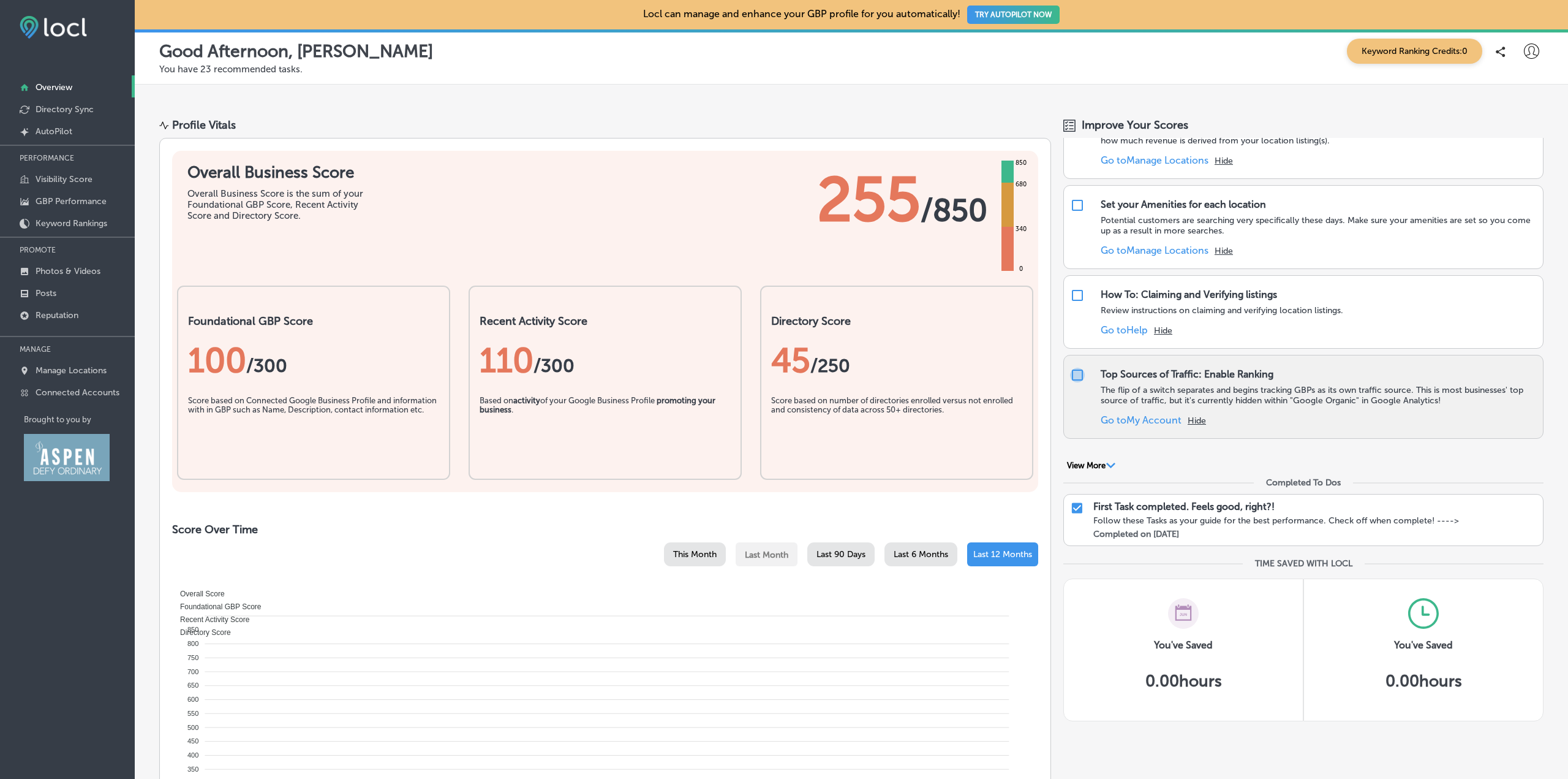
click at [1071, 378] on input "checkbox" at bounding box center [1077, 375] width 15 height 15
checkbox input "false"
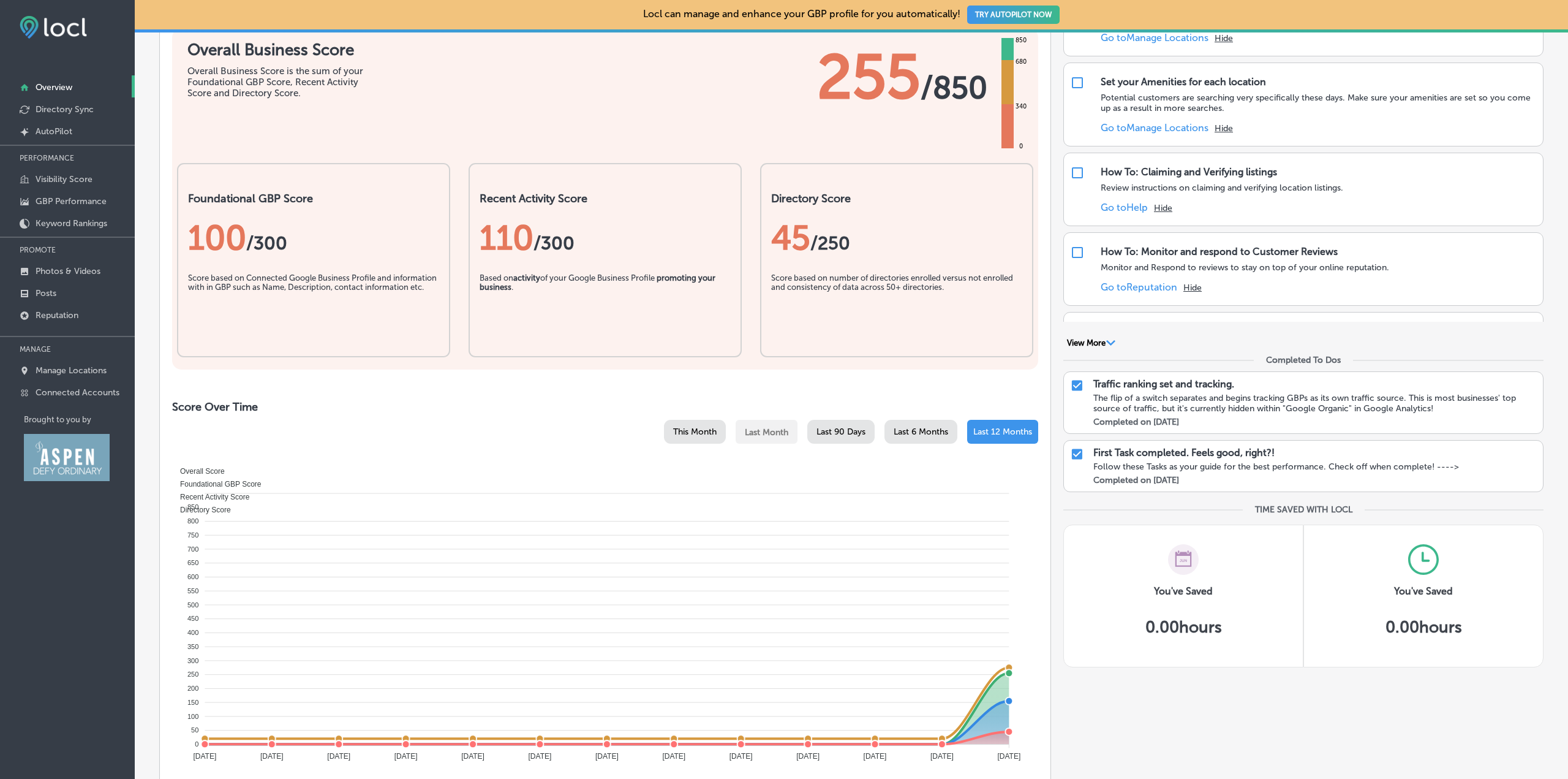
click at [1072, 389] on input "checkbox" at bounding box center [1077, 386] width 14 height 15
checkbox input "true"
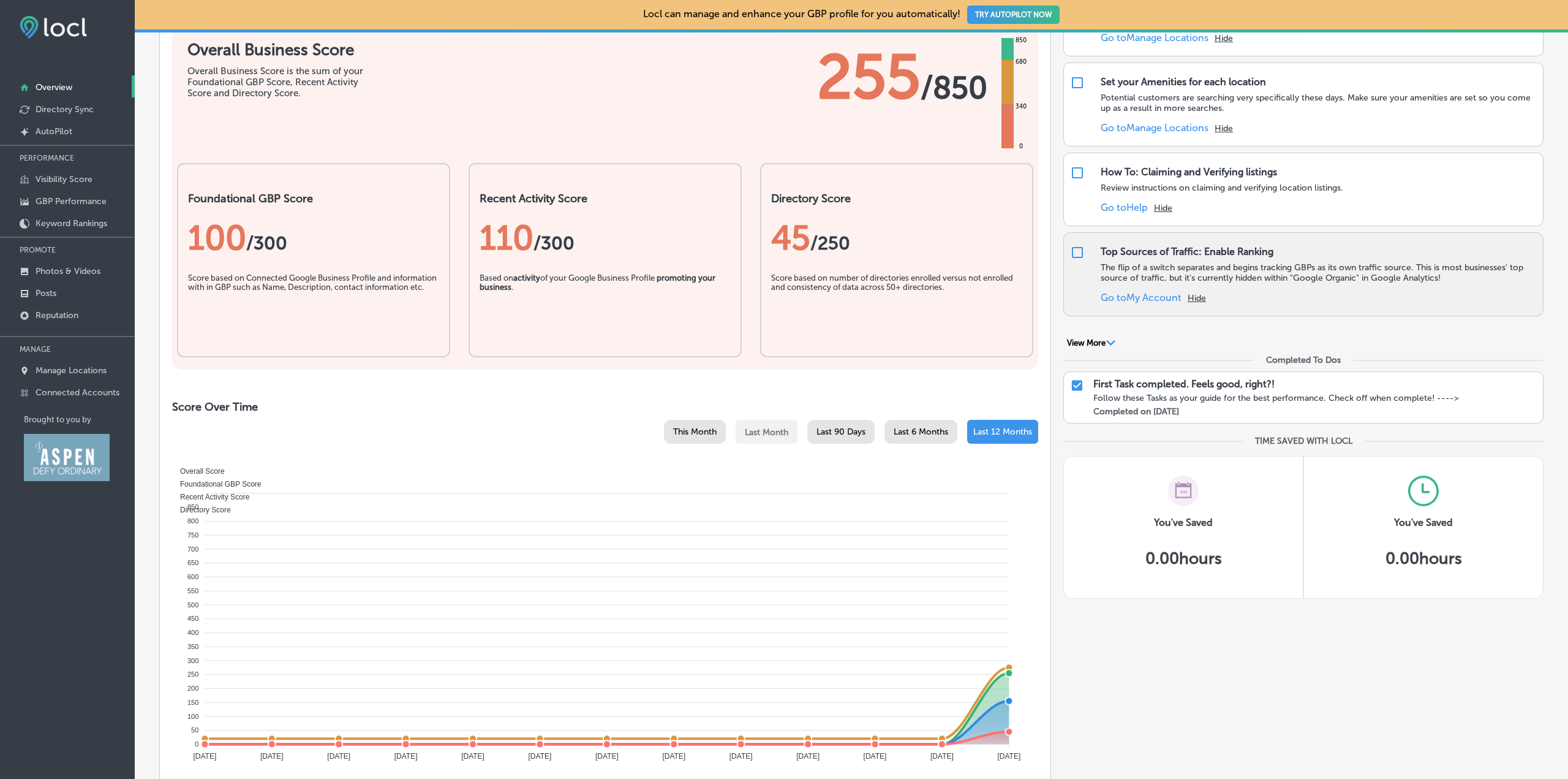
click at [1164, 299] on link "Go to My Account" at bounding box center [1141, 298] width 81 height 12
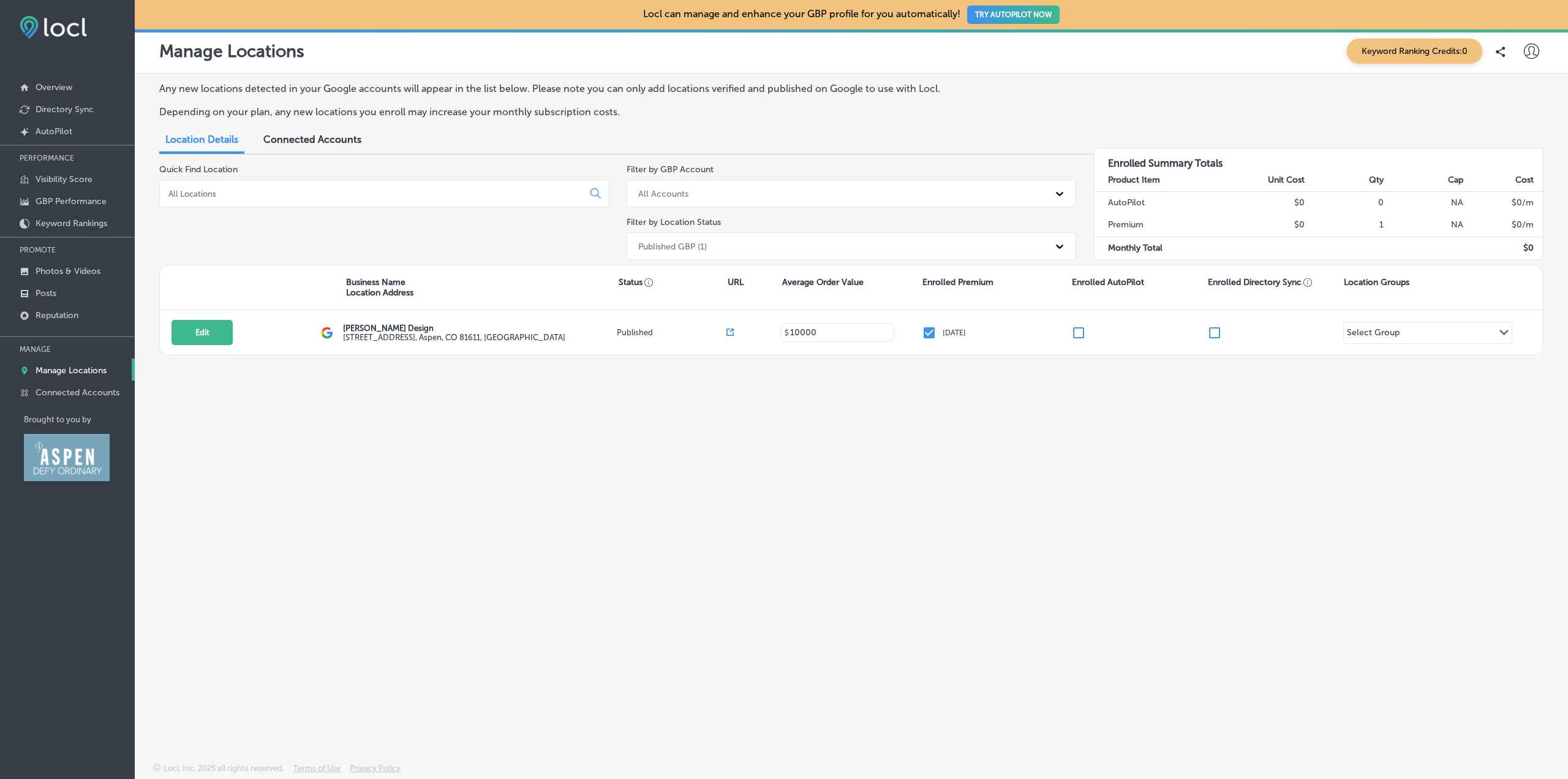
click at [295, 197] on input at bounding box center [374, 193] width 413 height 11
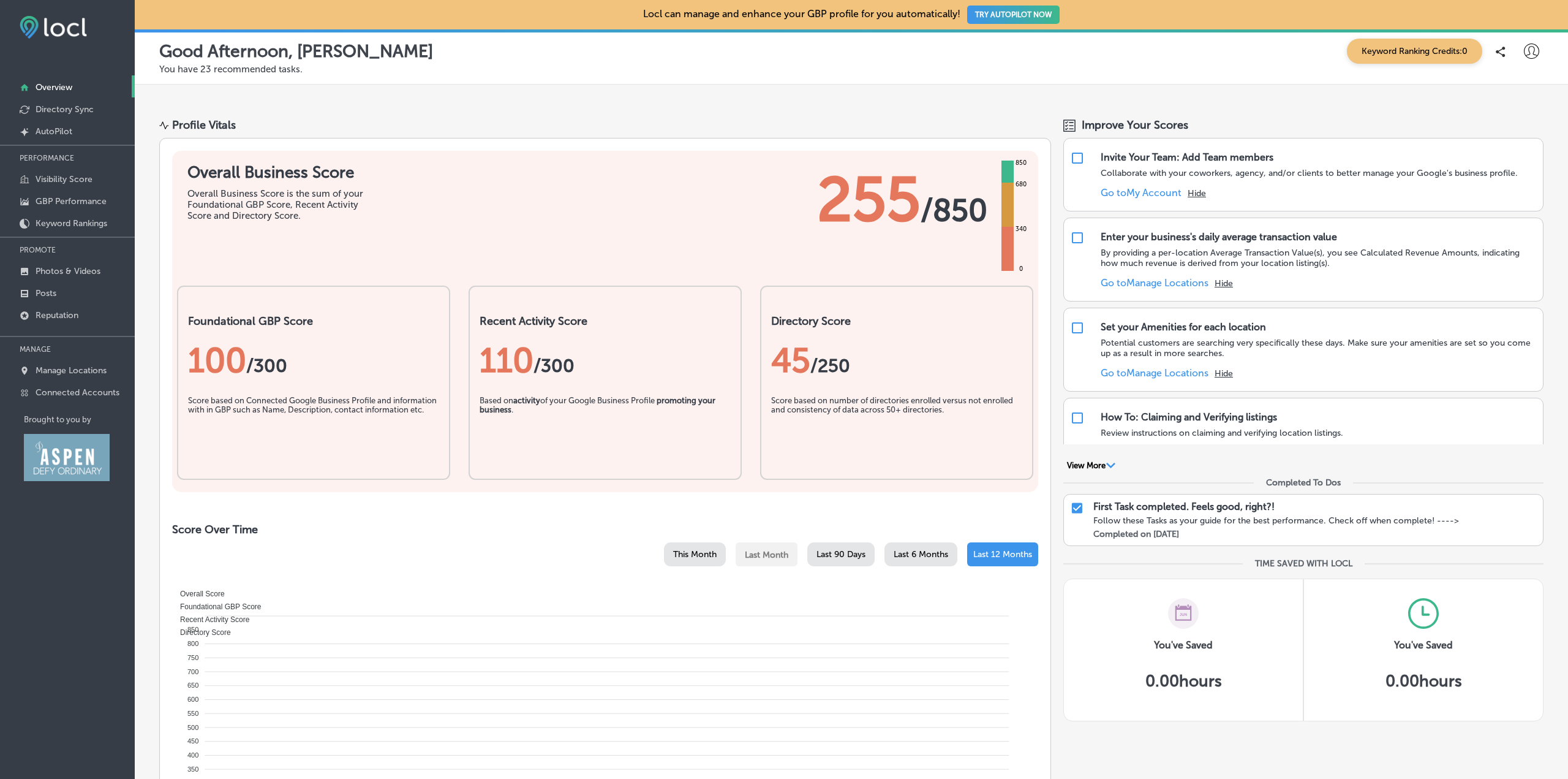
click at [788, 369] on div "45 /250" at bounding box center [897, 361] width 252 height 41
click at [828, 435] on div "Score based on number of directories enrolled versus not enrolled and consisten…" at bounding box center [897, 425] width 252 height 61
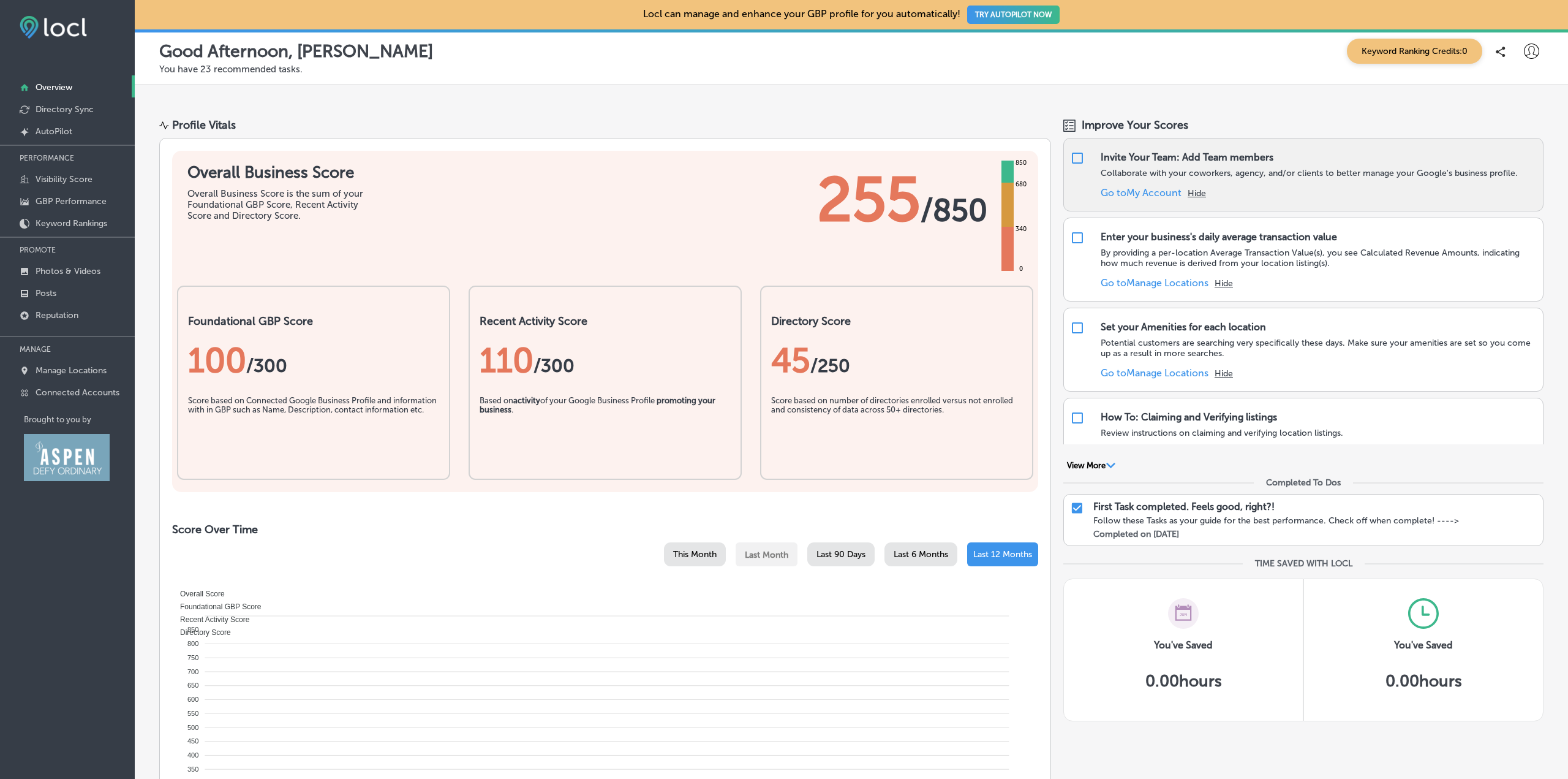
click at [1104, 194] on link "Go to My Account" at bounding box center [1141, 193] width 81 height 12
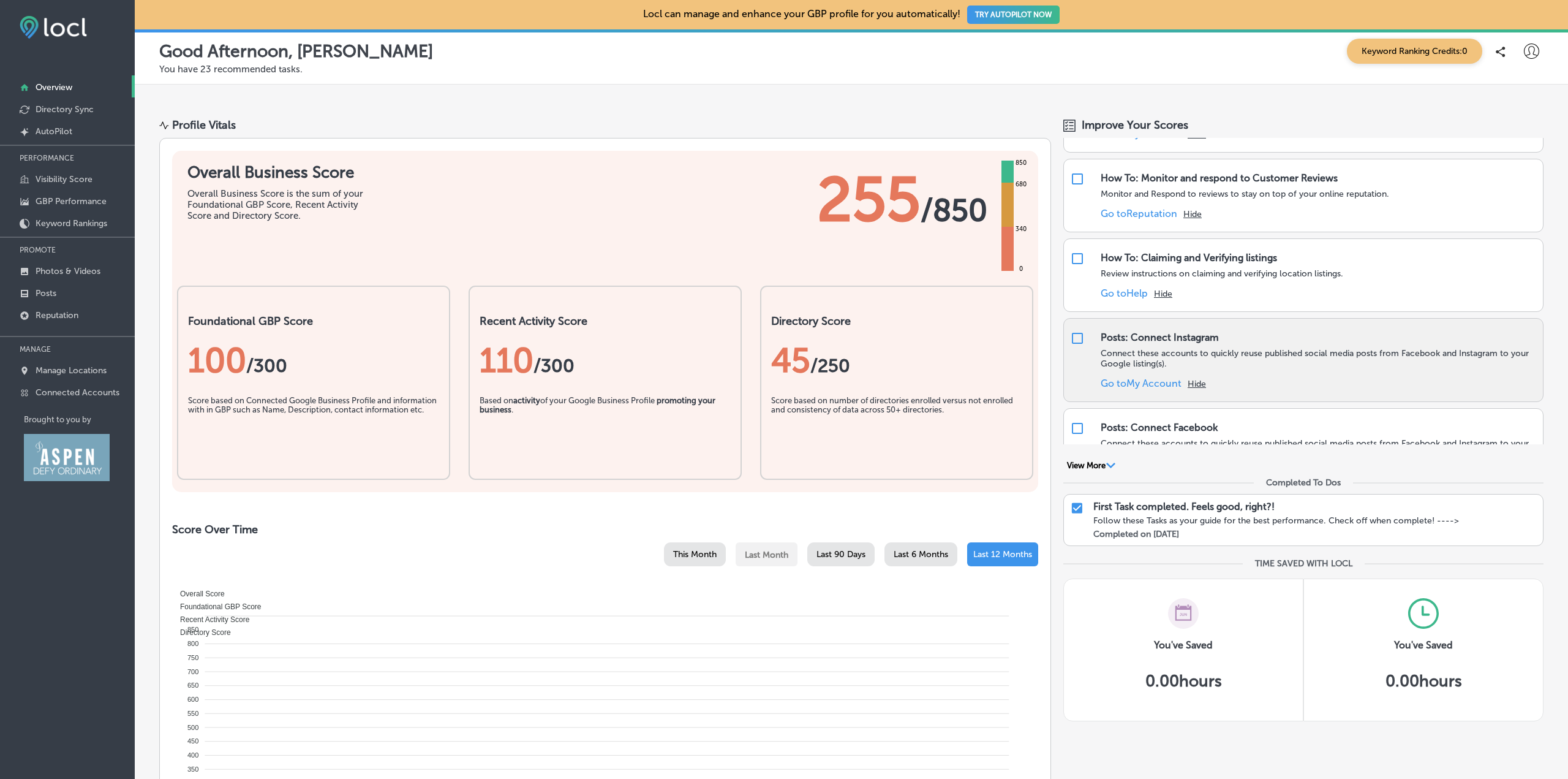
scroll to position [429, 0]
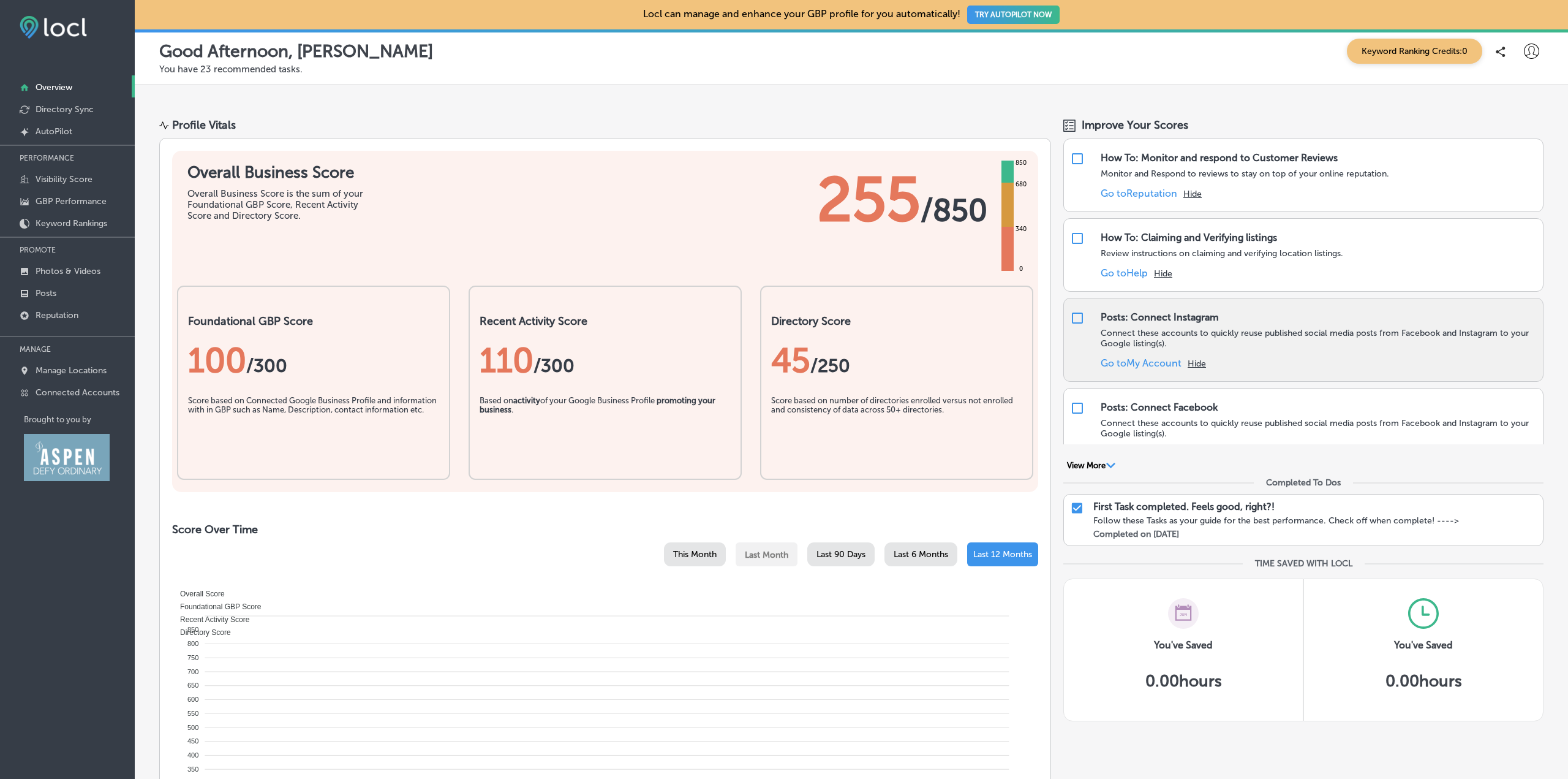
click at [1154, 363] on link "Go to My Account" at bounding box center [1141, 364] width 81 height 12
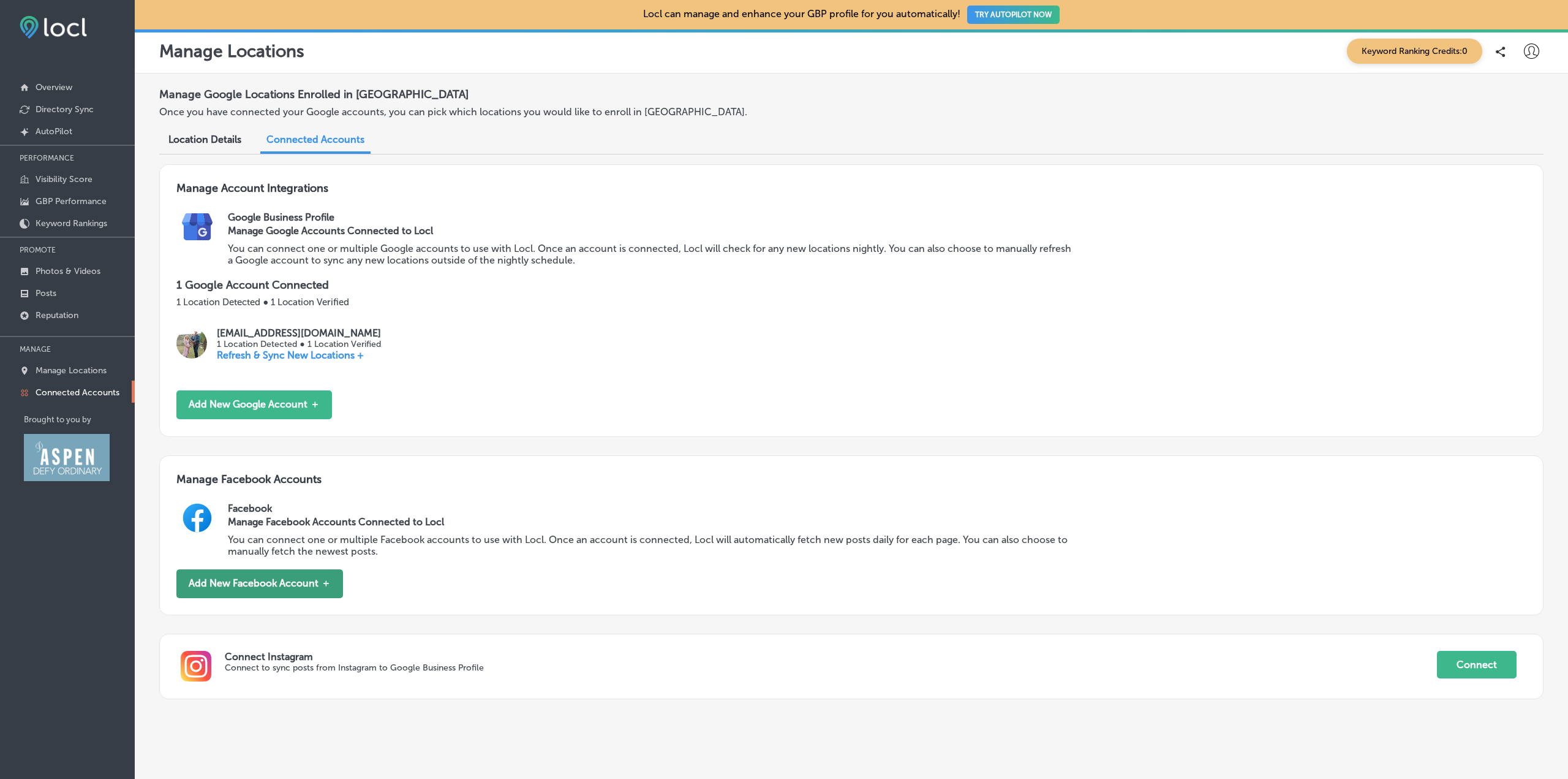
click at [225, 583] on button "Add New Facebook Account ＋" at bounding box center [260, 583] width 167 height 29
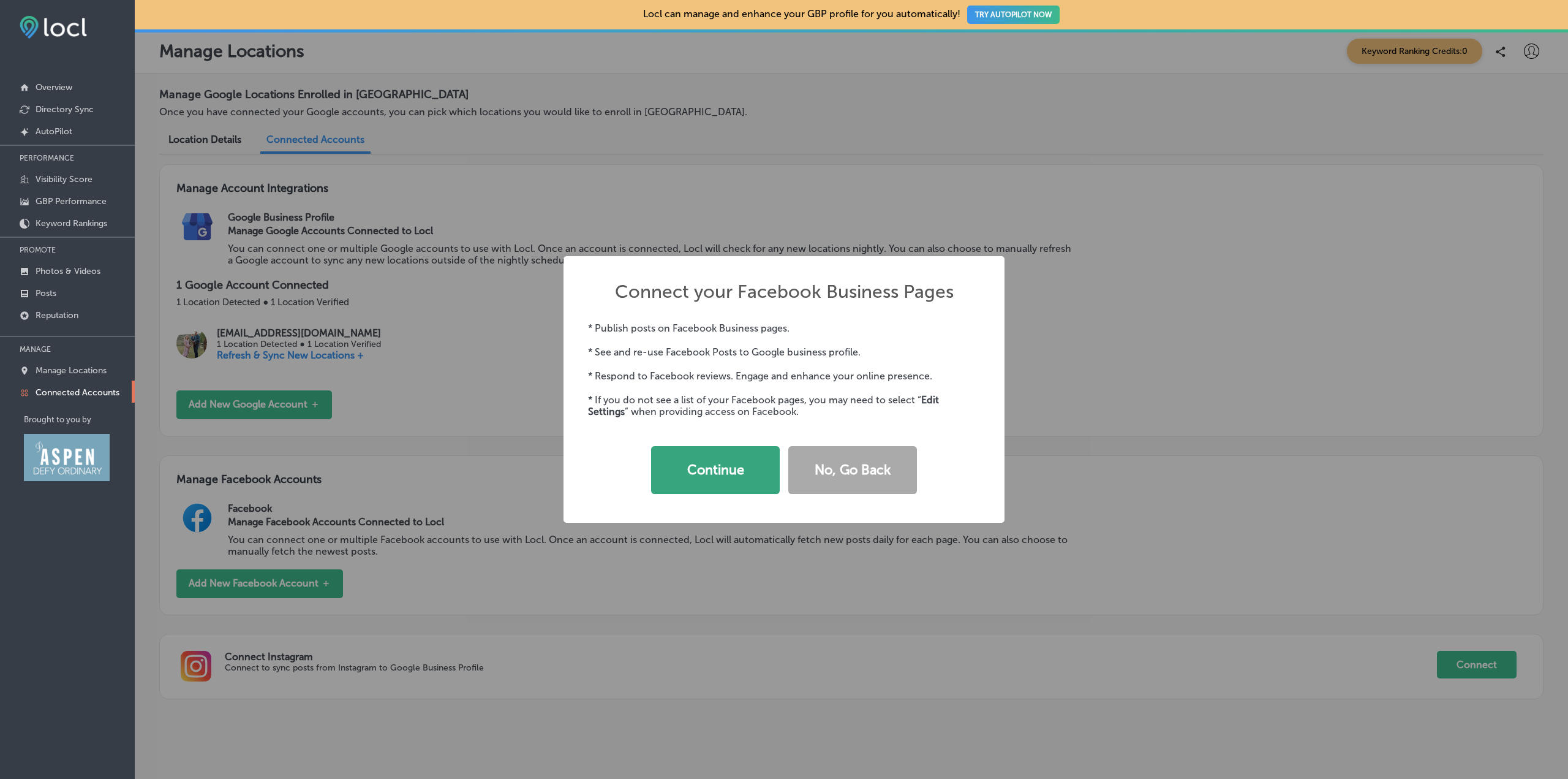
click at [733, 465] on button "Continue" at bounding box center [715, 470] width 129 height 48
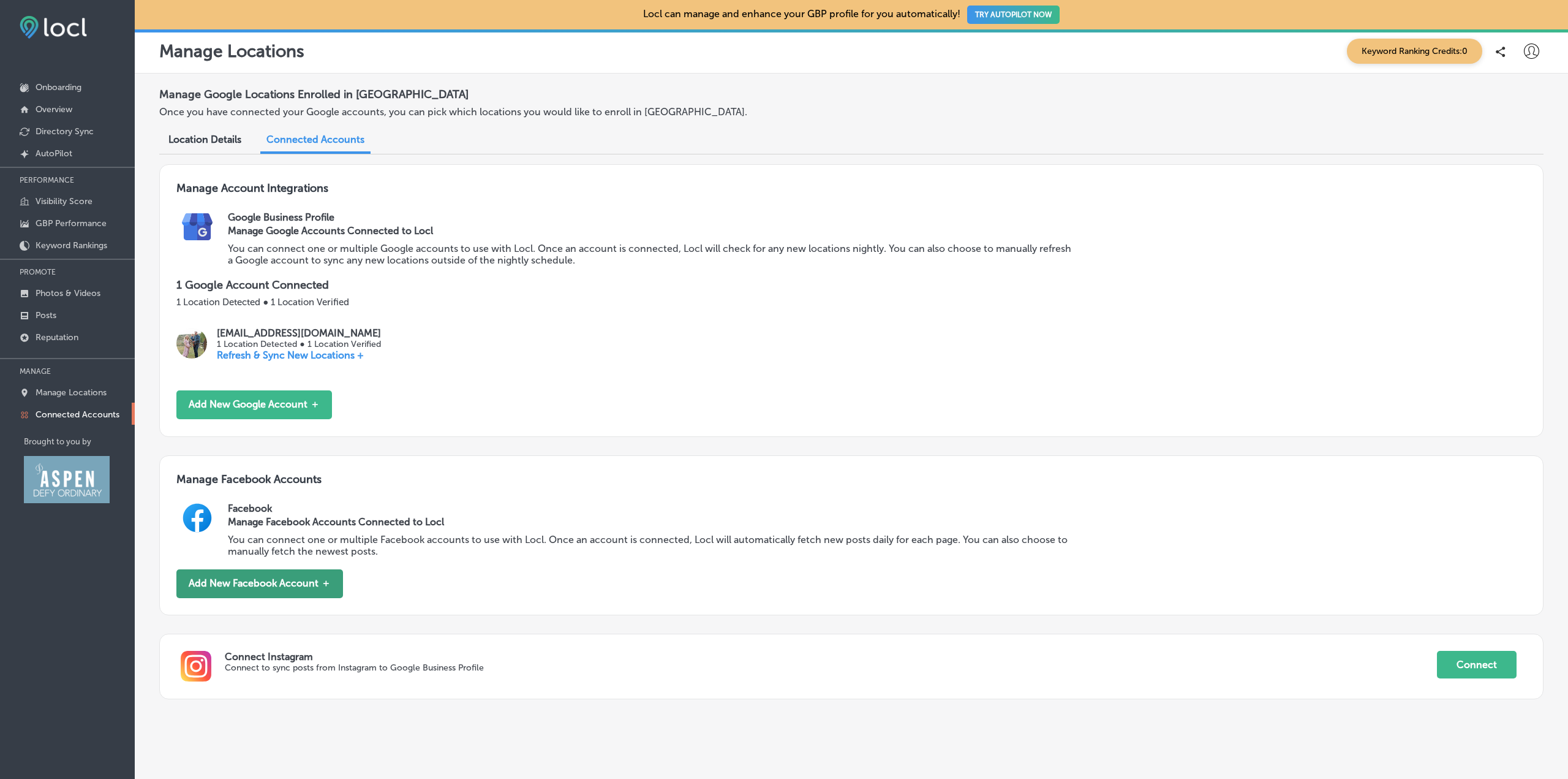
click at [273, 578] on button "Add New Facebook Account ＋" at bounding box center [260, 583] width 167 height 29
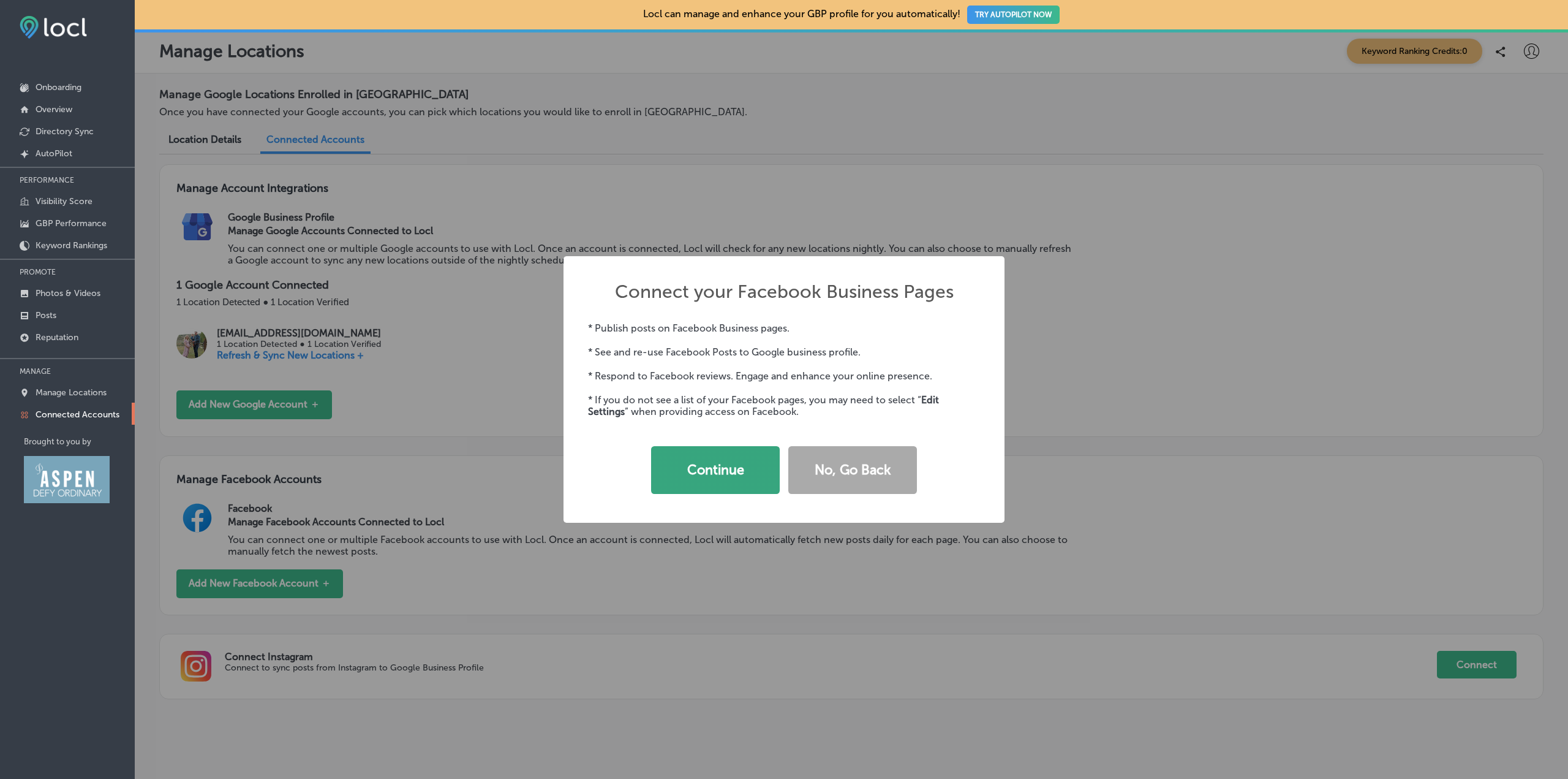
click at [729, 477] on button "Continue" at bounding box center [715, 470] width 129 height 48
